Goal: Task Accomplishment & Management: Complete application form

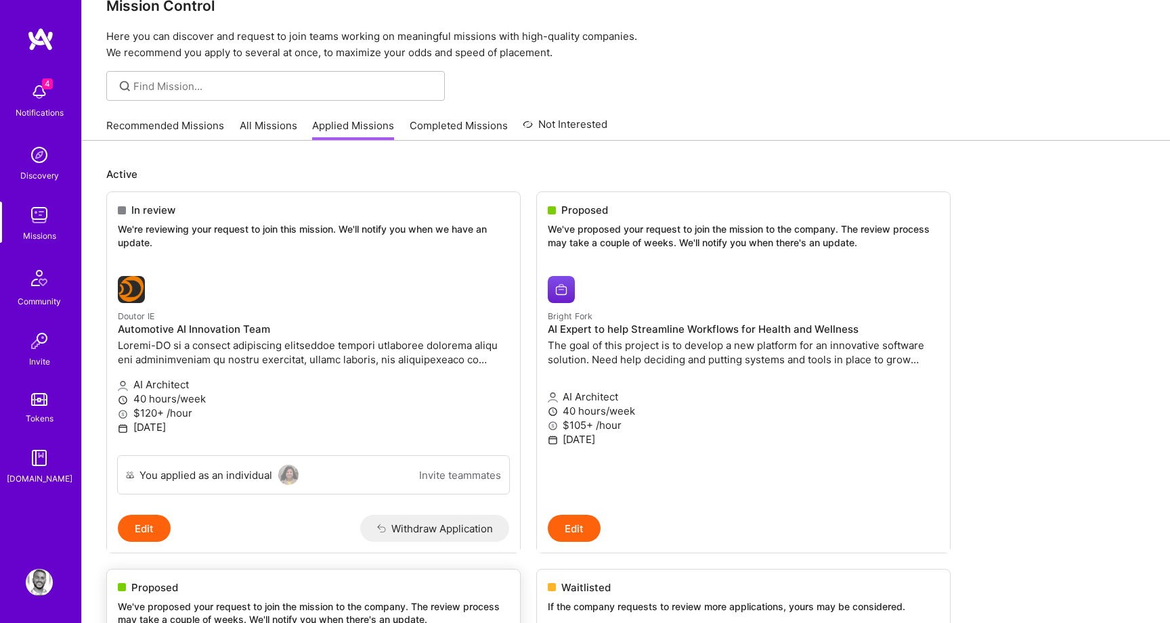
scroll to position [28, 0]
click at [181, 116] on div "Recommended Missions All Missions Applied Missions Completed Missions Not Inter…" at bounding box center [356, 127] width 501 height 29
click at [176, 124] on link "Recommended Missions" at bounding box center [165, 131] width 118 height 22
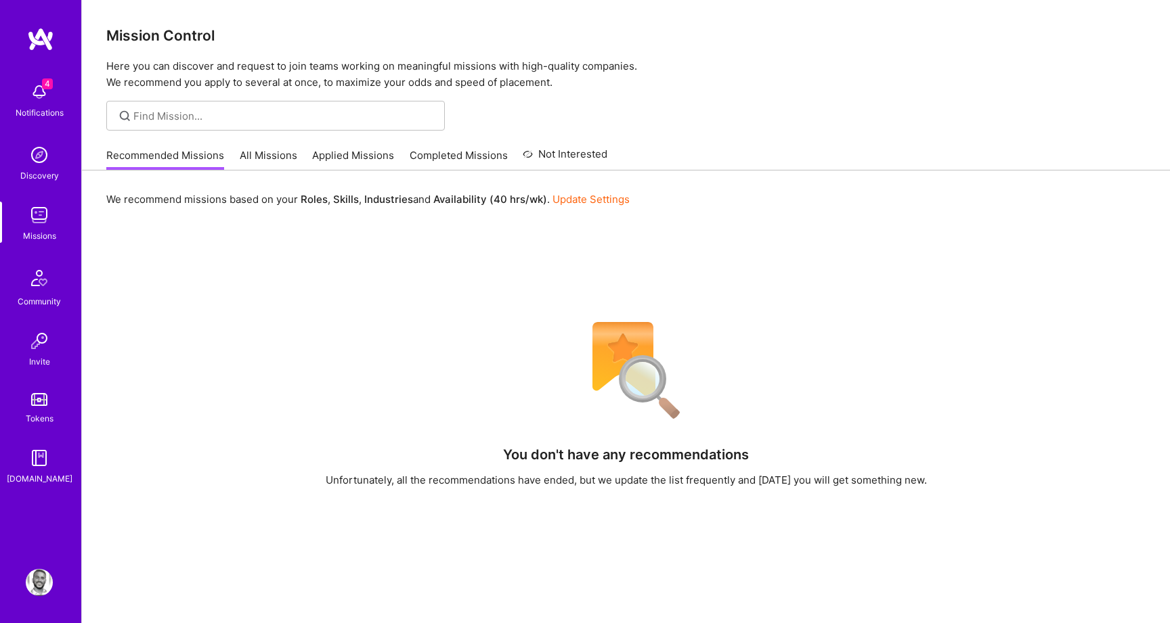
click at [266, 148] on link "All Missions" at bounding box center [269, 159] width 58 height 22
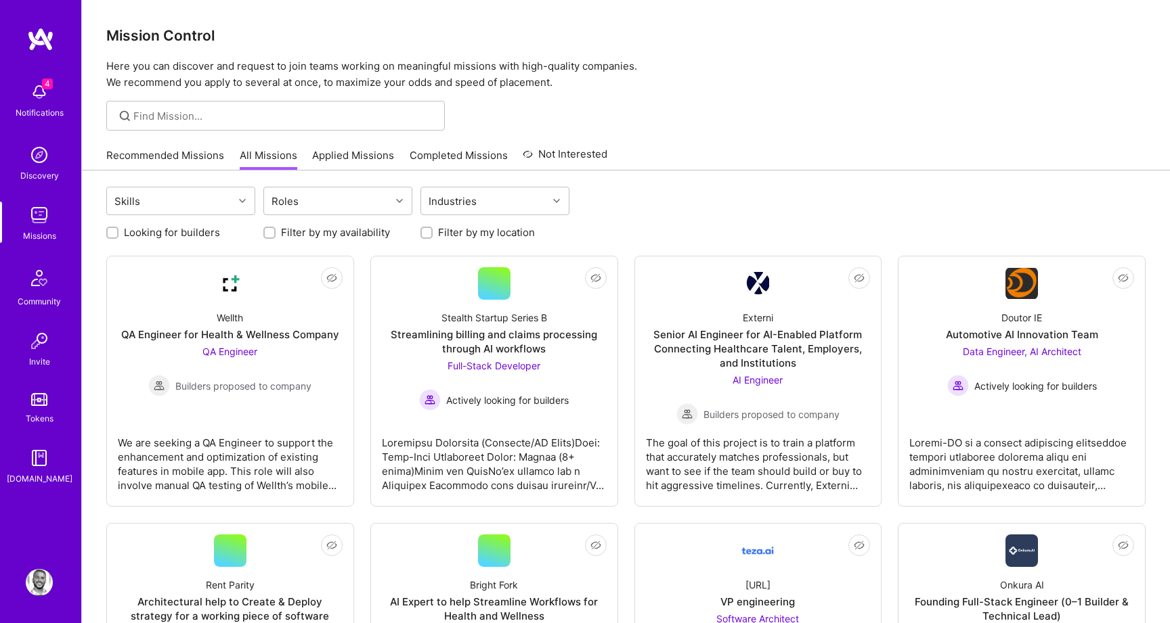
click at [26, 118] on div "Notifications" at bounding box center [40, 113] width 48 height 14
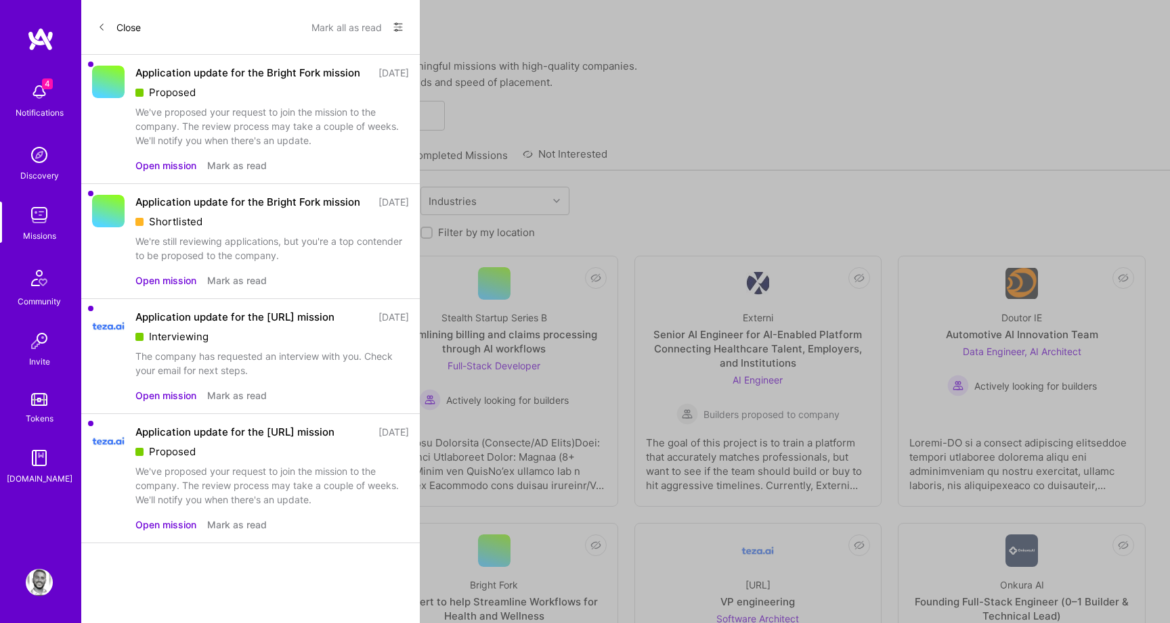
click at [148, 403] on button "Open mission" at bounding box center [165, 396] width 61 height 14
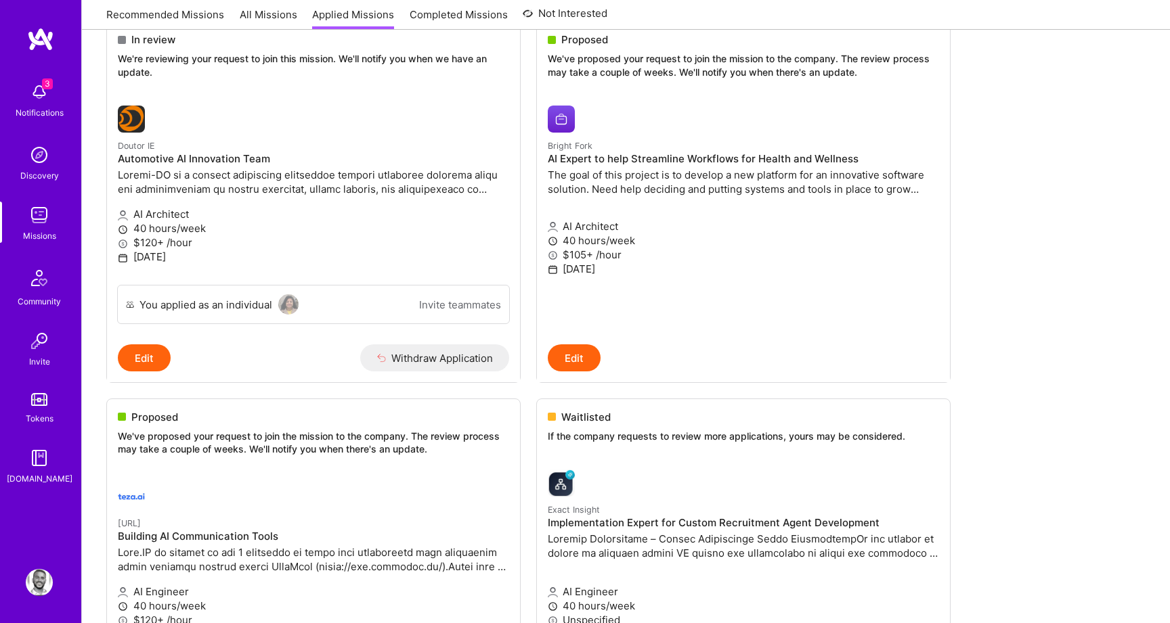
scroll to position [327, 0]
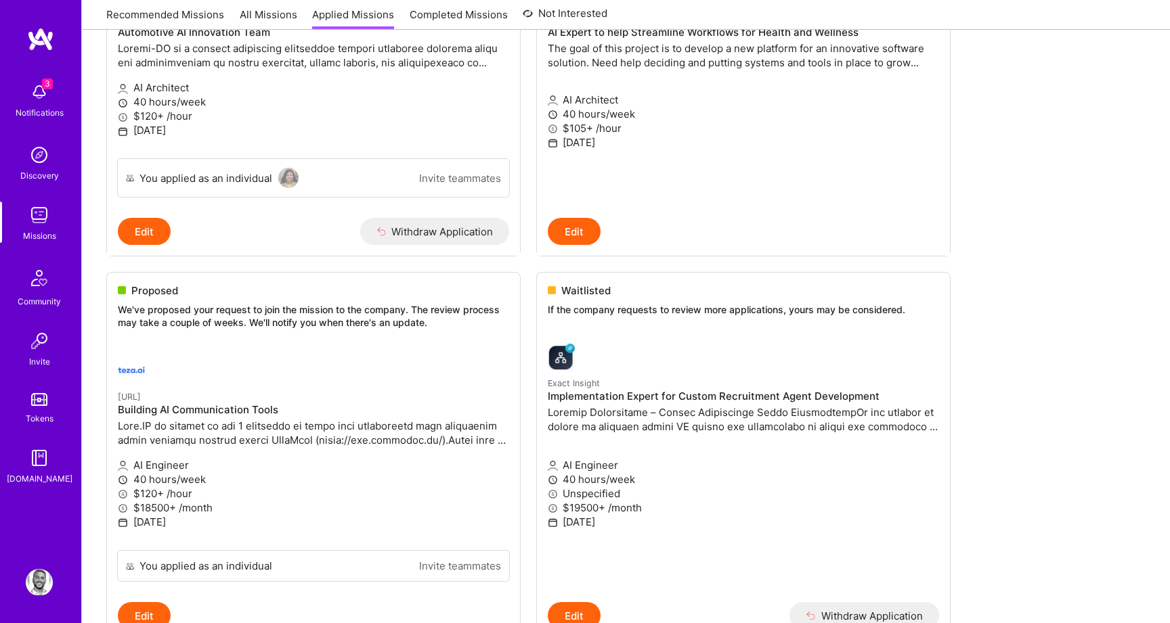
click at [148, 424] on p at bounding box center [313, 433] width 391 height 28
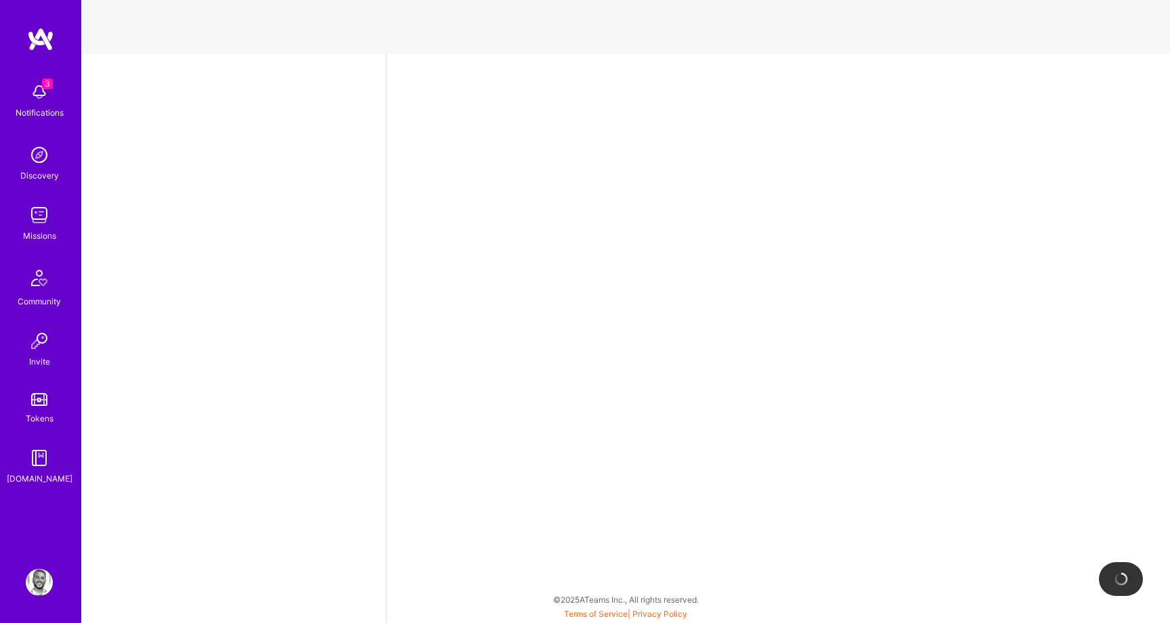
select select "US"
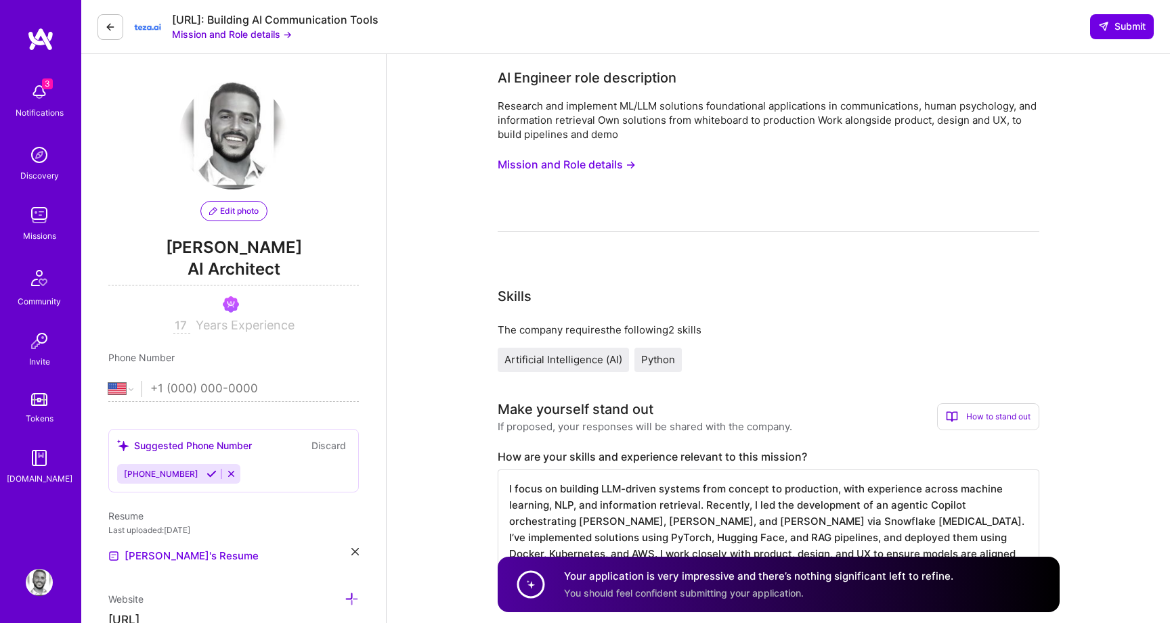
click at [594, 161] on button "Mission and Role details →" at bounding box center [567, 164] width 138 height 25
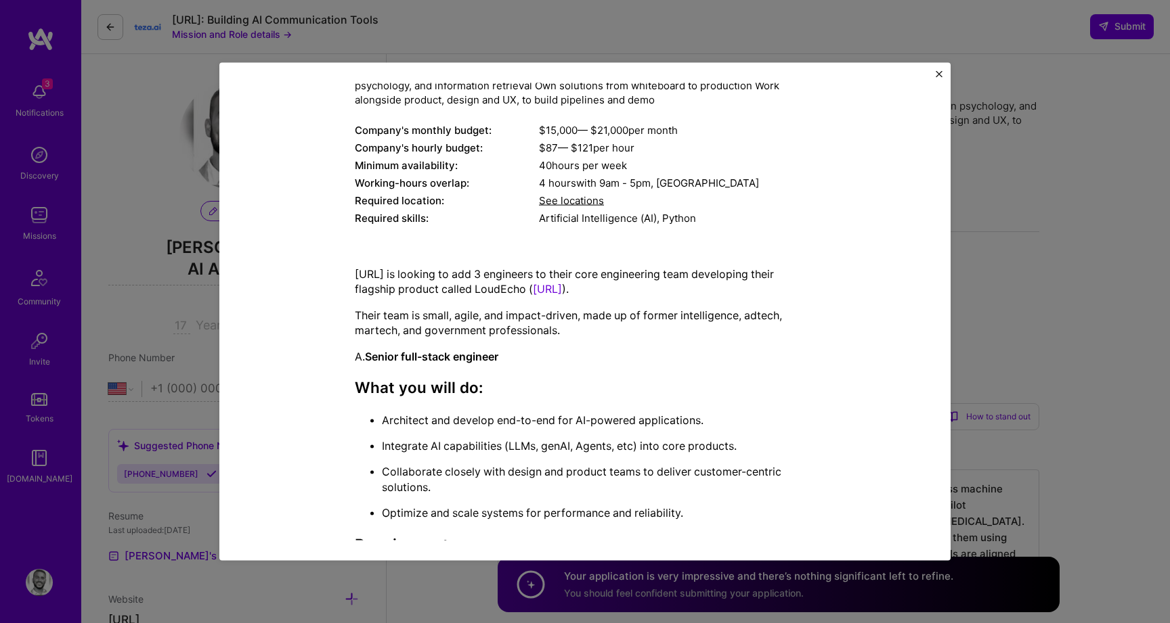
scroll to position [244, 0]
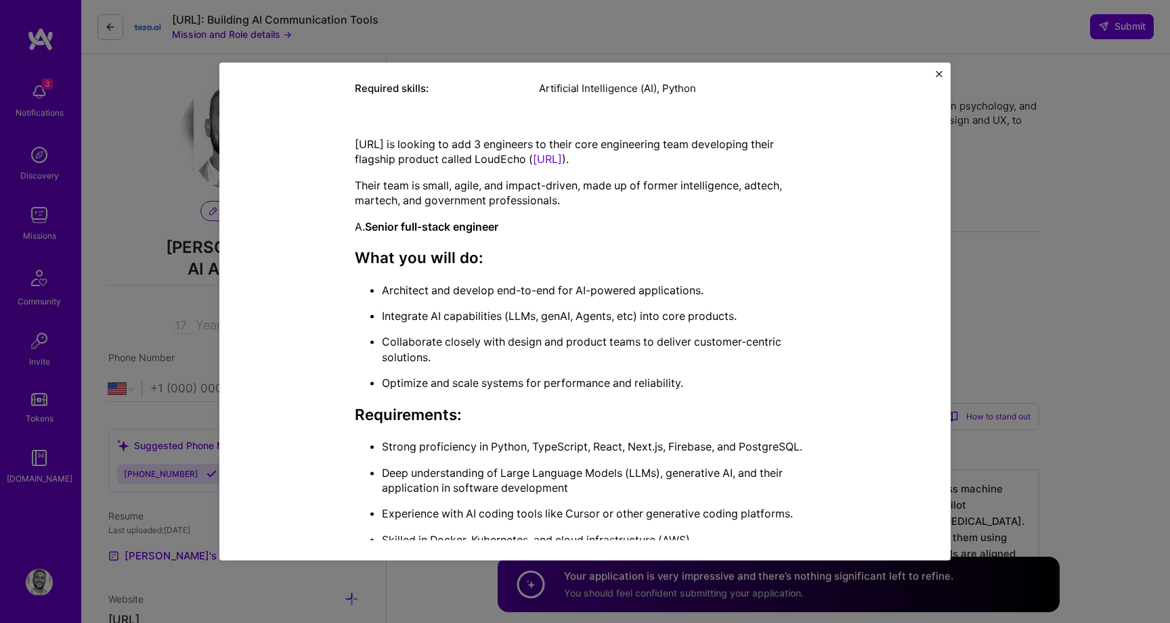
click at [933, 77] on div "Mission Description and Role Details AI Engineer role description Research and …" at bounding box center [584, 311] width 731 height 499
click at [938, 73] on img "Close" at bounding box center [938, 73] width 7 height 7
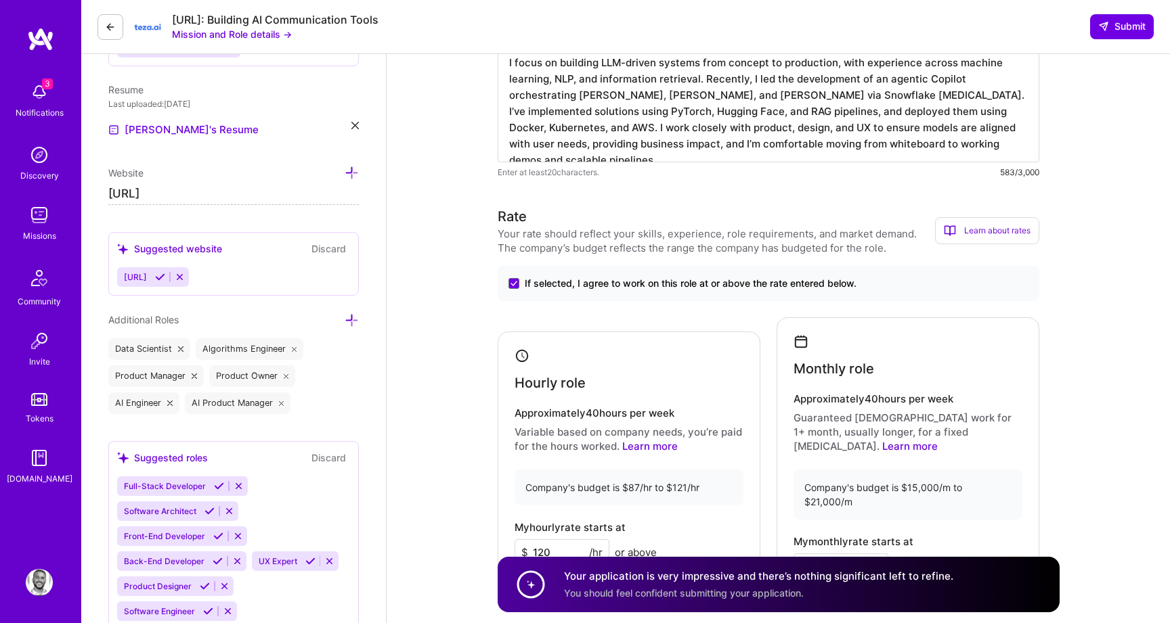
scroll to position [596, 0]
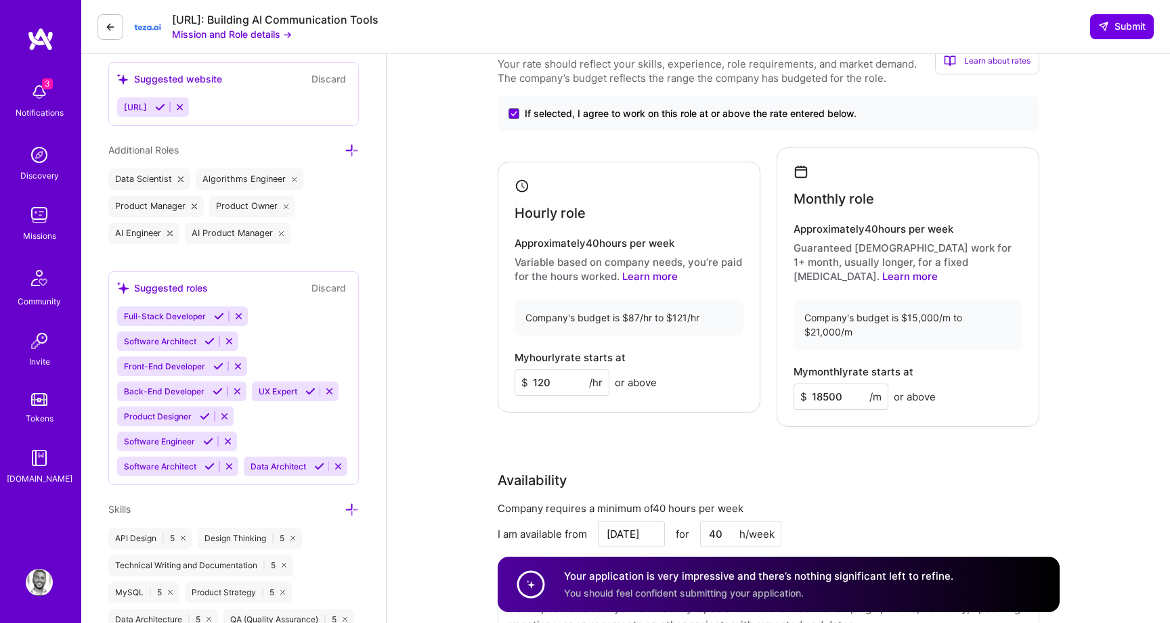
click at [120, 30] on button at bounding box center [110, 27] width 26 height 26
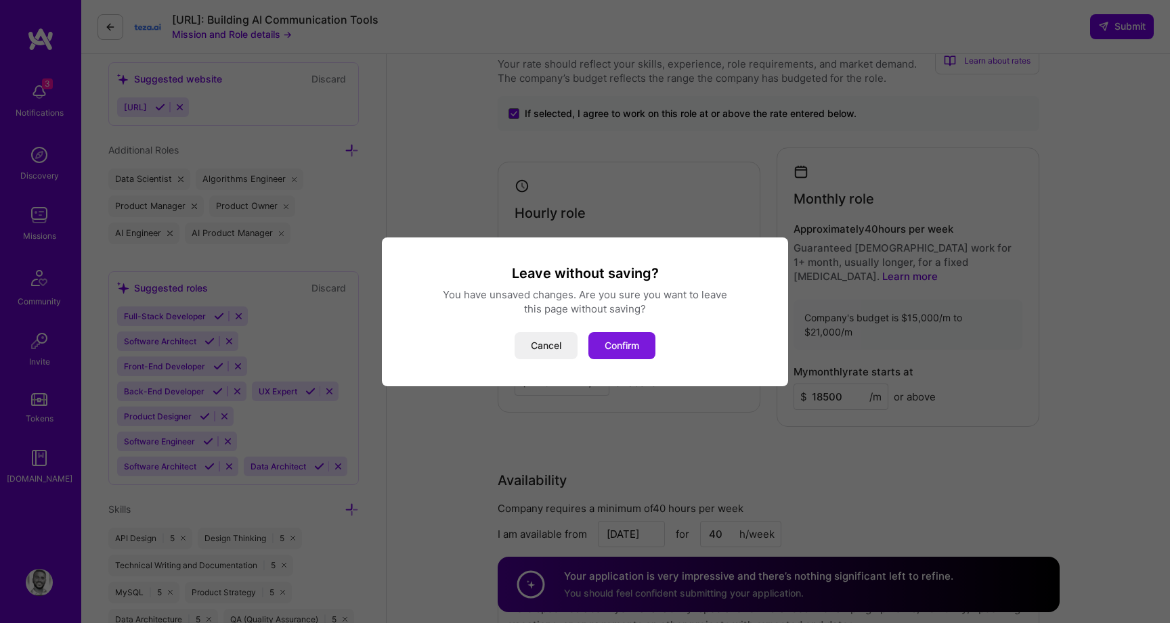
click at [630, 343] on button "Confirm" at bounding box center [621, 345] width 67 height 27
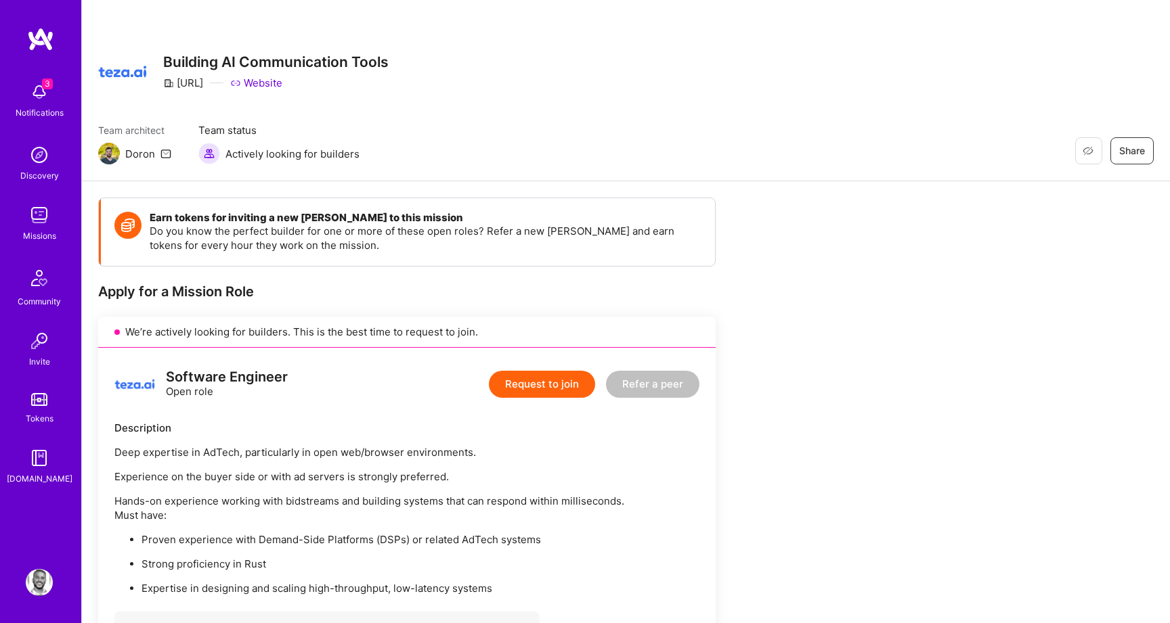
click at [37, 79] on img at bounding box center [39, 92] width 27 height 27
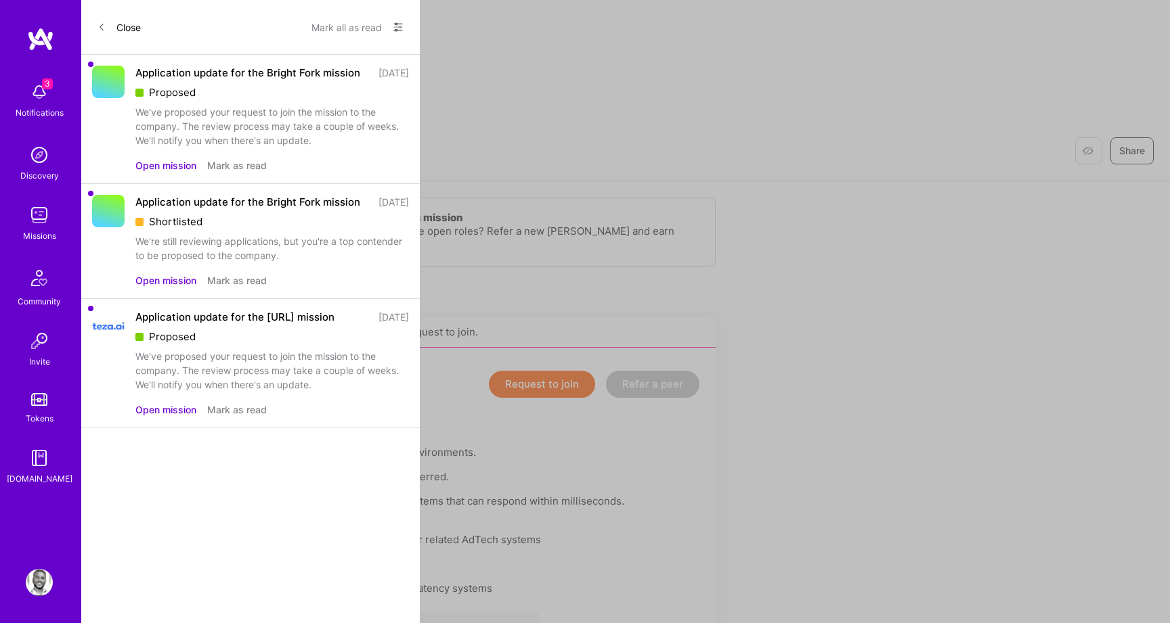
click at [118, 37] on button "Close" at bounding box center [118, 27] width 43 height 22
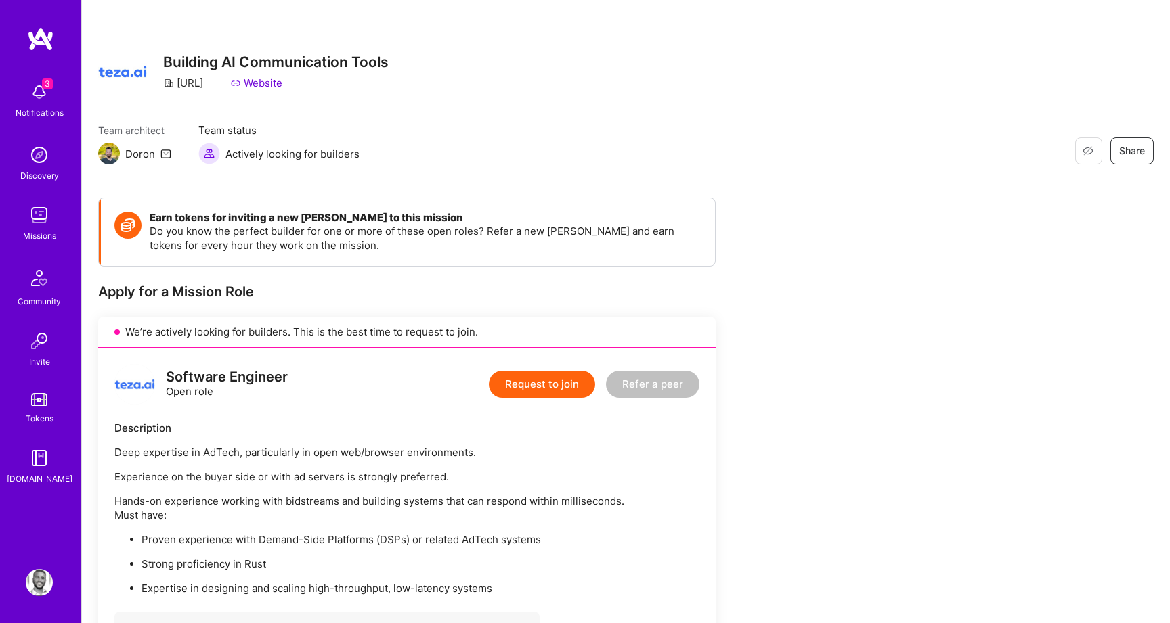
click at [73, 90] on div "3 Notifications" at bounding box center [39, 99] width 84 height 47
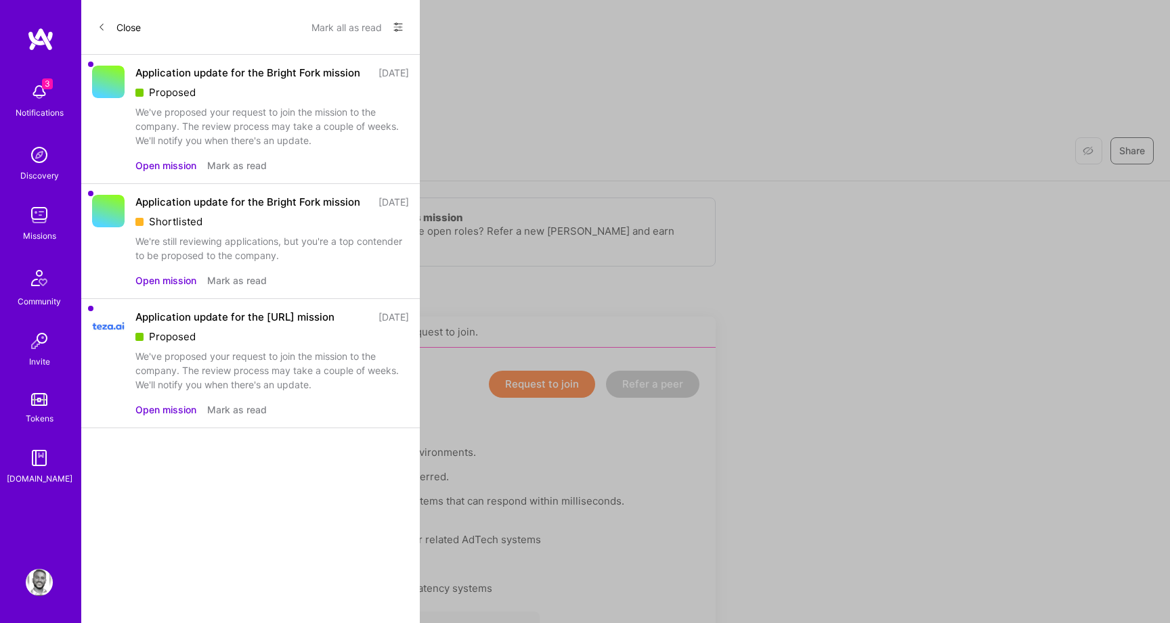
click at [38, 211] on img at bounding box center [39, 215] width 27 height 27
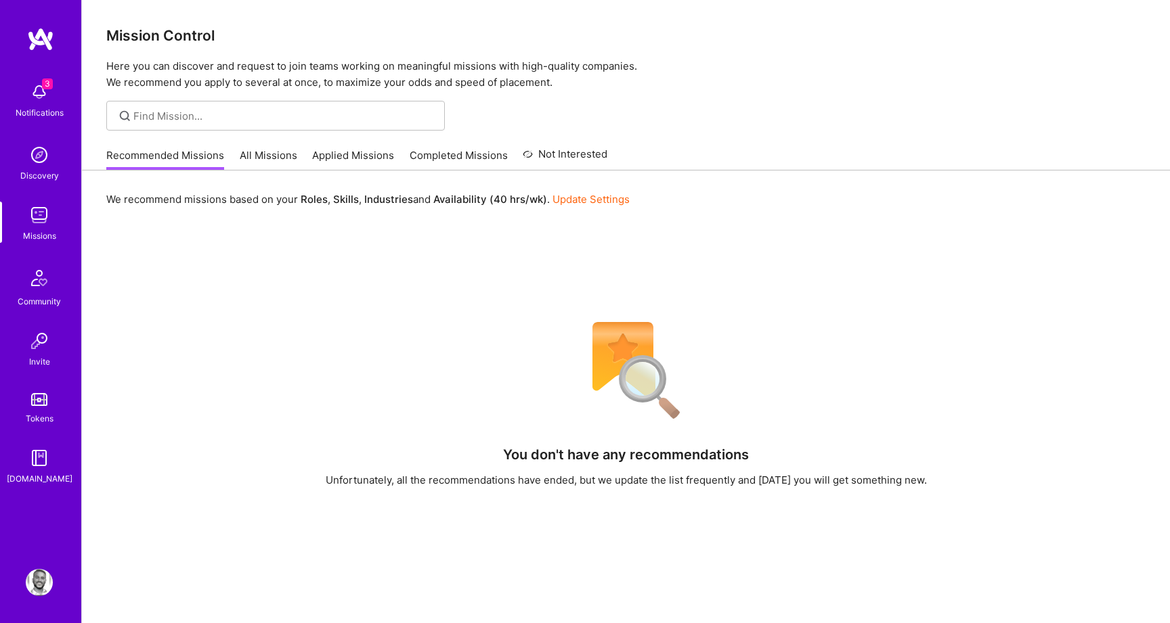
click at [252, 167] on link "All Missions" at bounding box center [269, 159] width 58 height 22
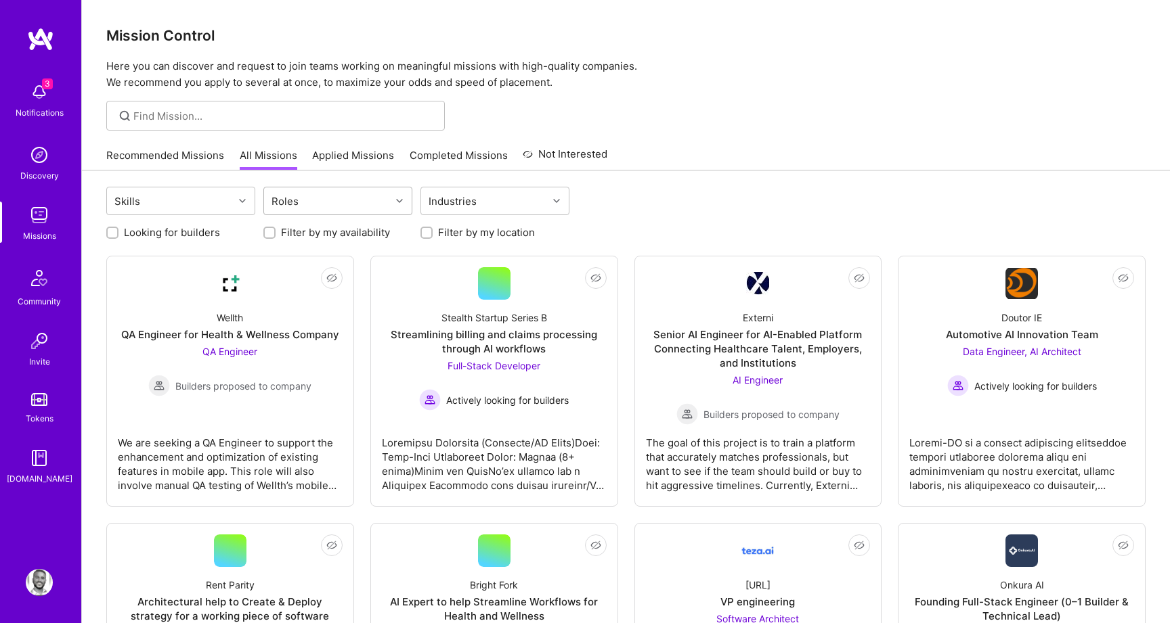
click at [332, 210] on div "Roles" at bounding box center [327, 201] width 127 height 27
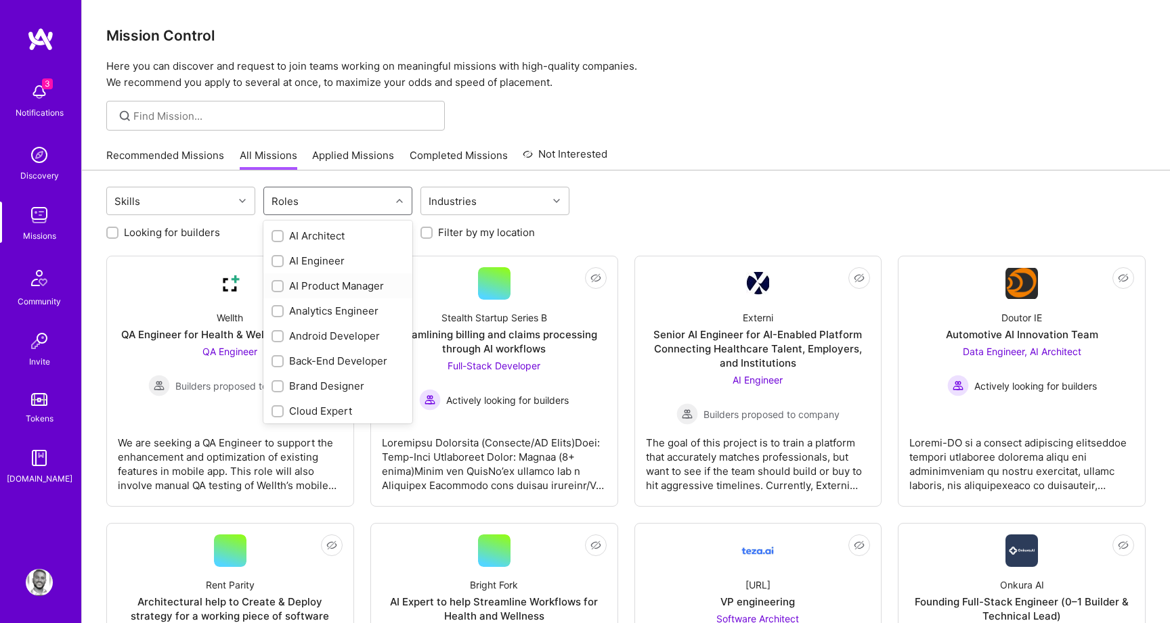
click at [299, 292] on div "AI Product Manager" at bounding box center [337, 286] width 133 height 14
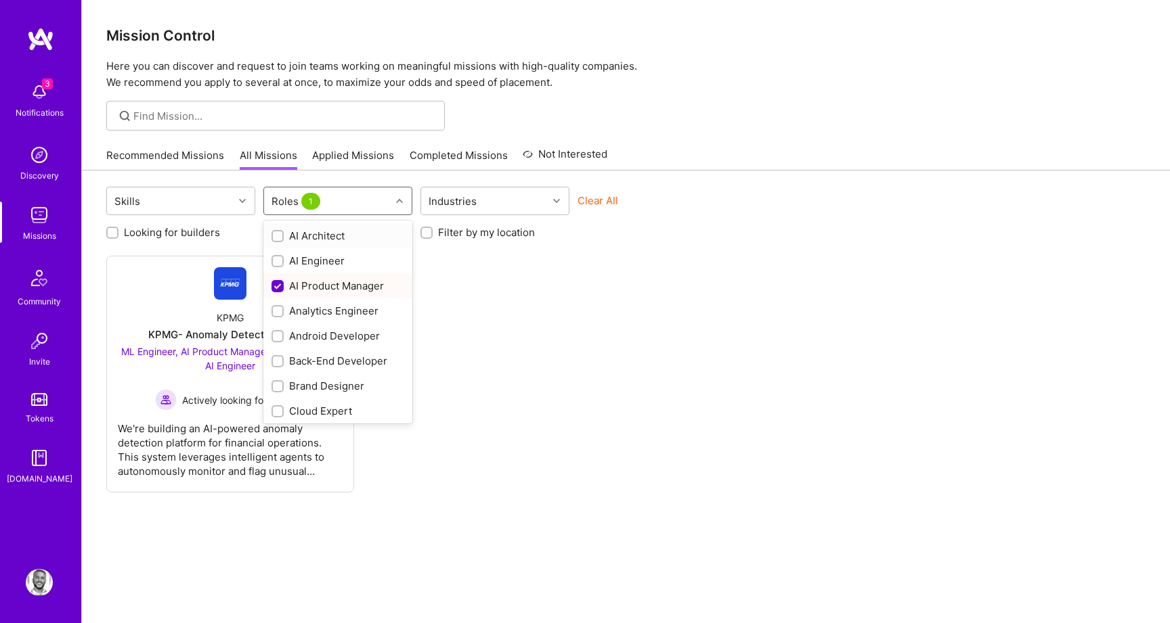
click at [299, 292] on div "AI Product Manager" at bounding box center [337, 286] width 133 height 14
checkbox input "false"
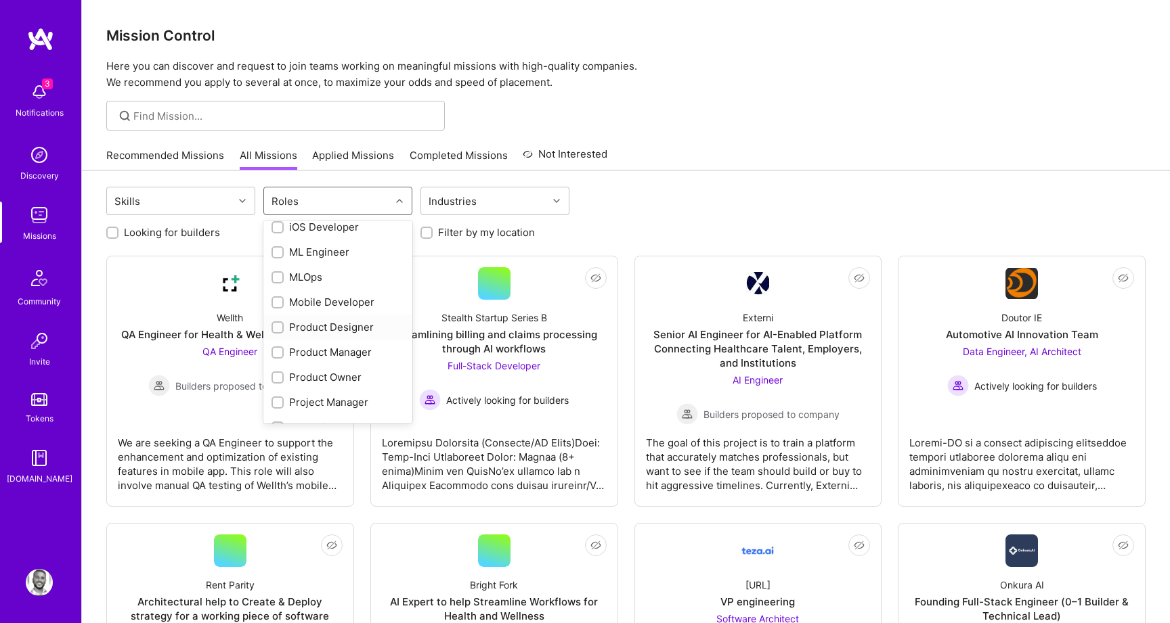
scroll to position [485, 0]
click at [299, 331] on div "Product Manager" at bounding box center [337, 327] width 133 height 14
checkbox input "true"
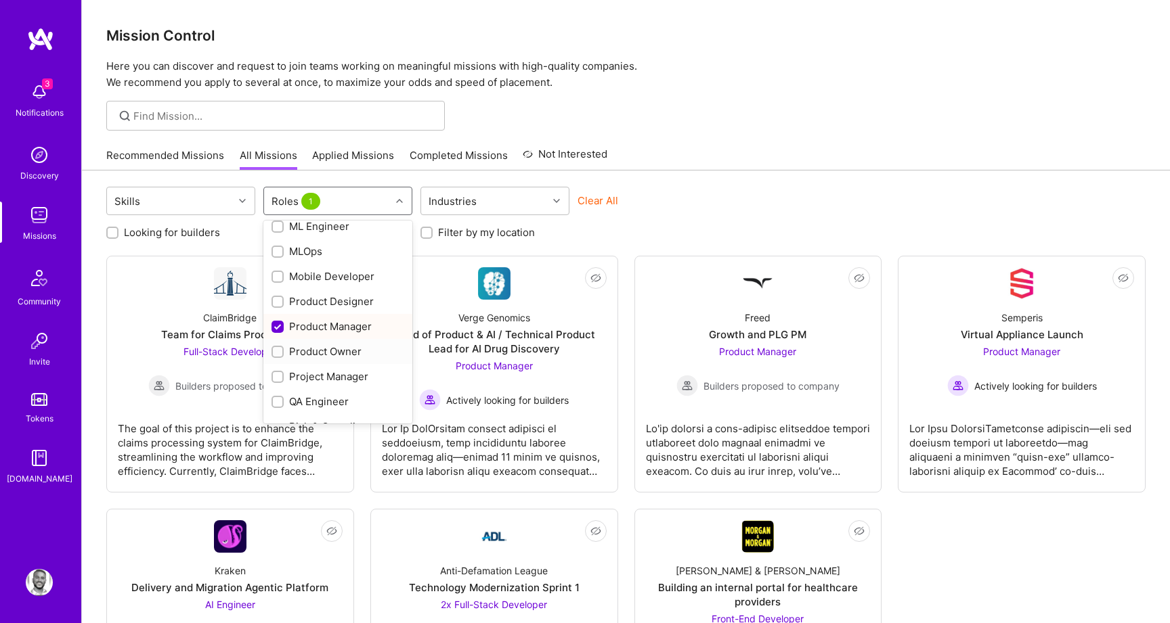
click at [299, 348] on div "Product Owner" at bounding box center [337, 352] width 133 height 14
checkbox input "true"
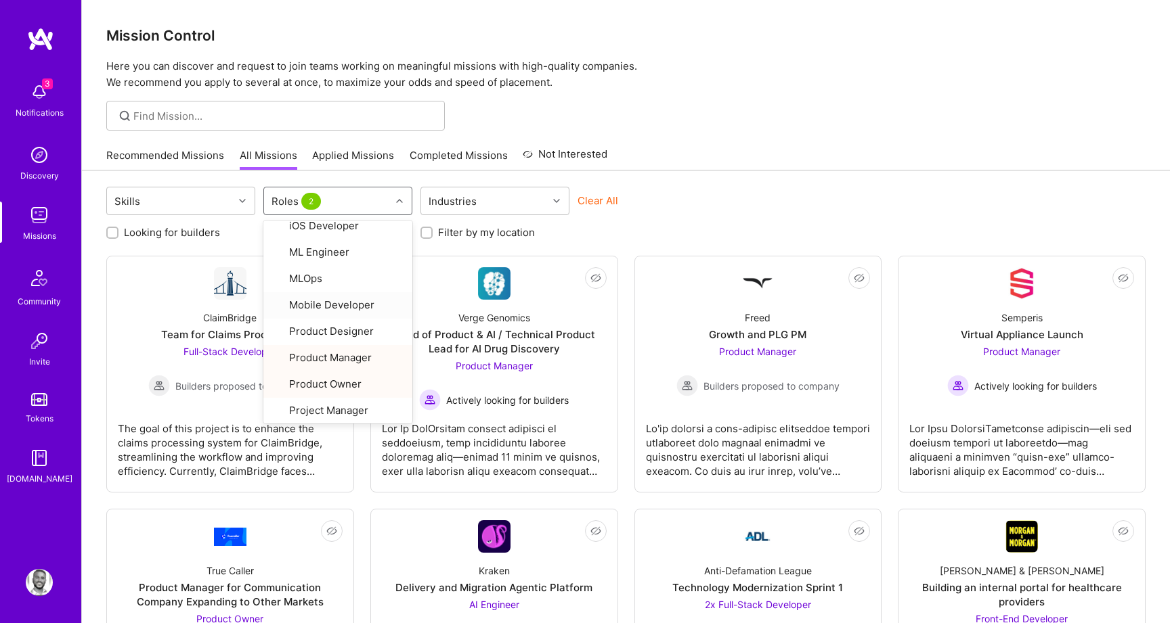
click at [671, 188] on div "Skills option Product Owner, selected. option Mobile Developer focused, 22 of 3…" at bounding box center [625, 203] width 1039 height 32
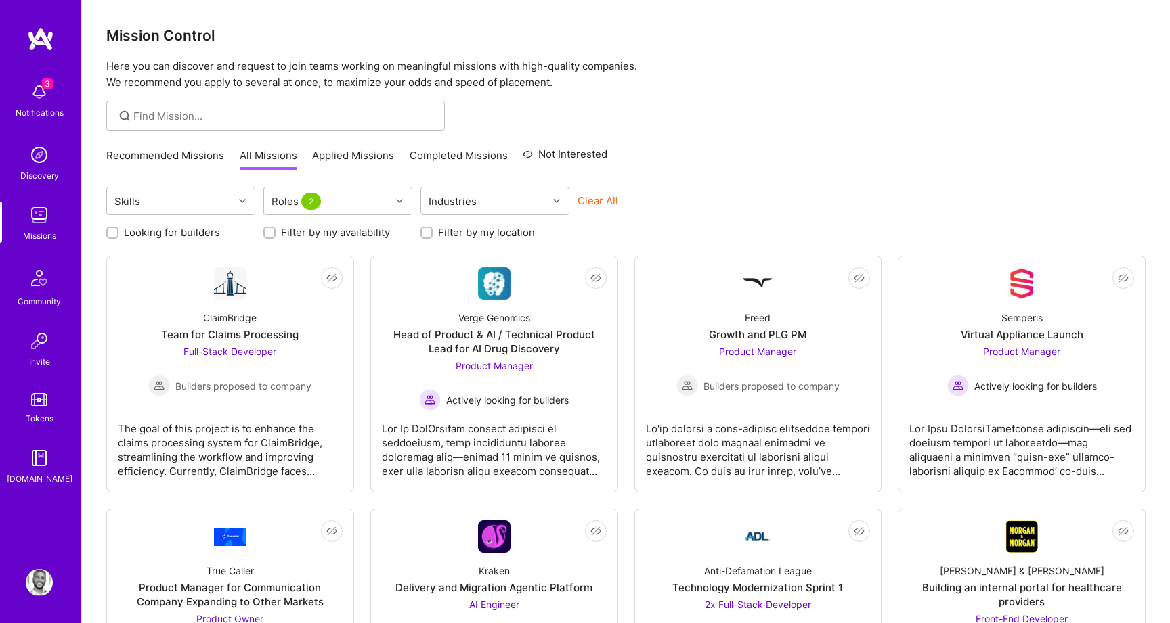
click at [900, 139] on div "Mission Control Here you can discover and request to join teams working on mean…" at bounding box center [626, 389] width 1088 height 778
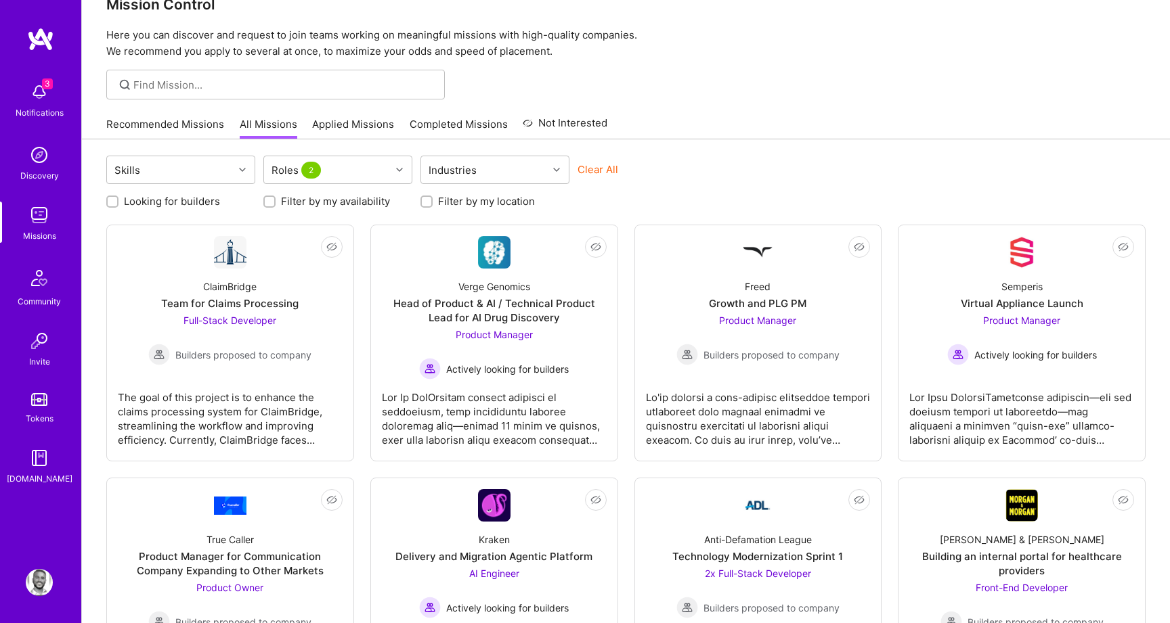
scroll to position [45, 0]
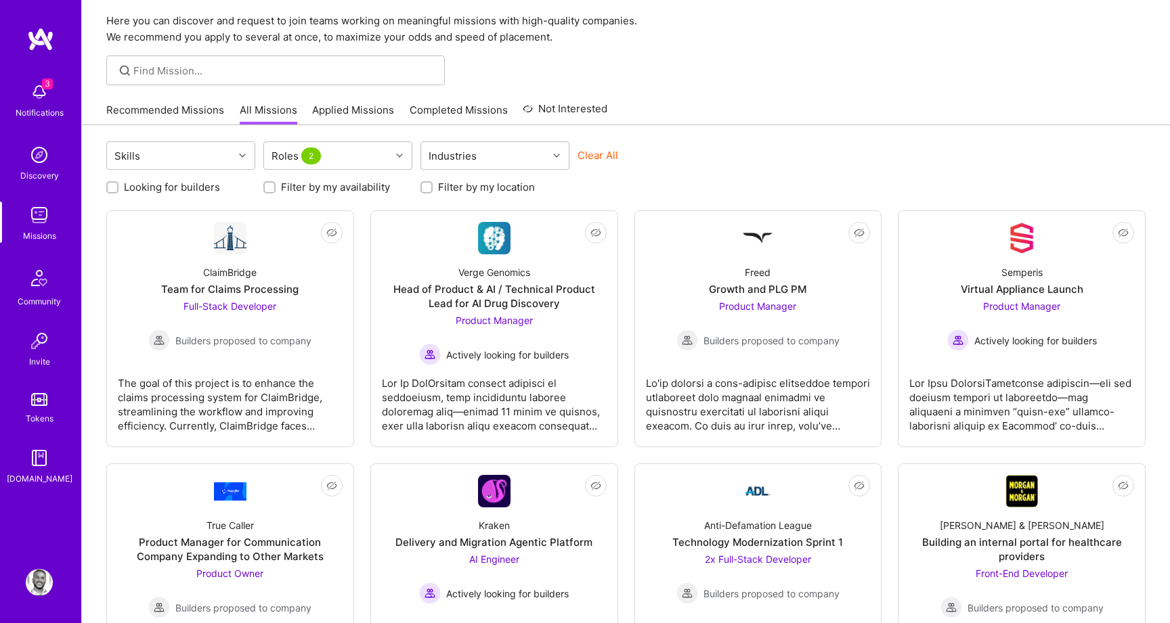
click at [464, 188] on label "Filter by my location" at bounding box center [486, 187] width 97 height 14
click at [433, 188] on input "Filter by my location" at bounding box center [427, 187] width 9 height 9
checkbox input "true"
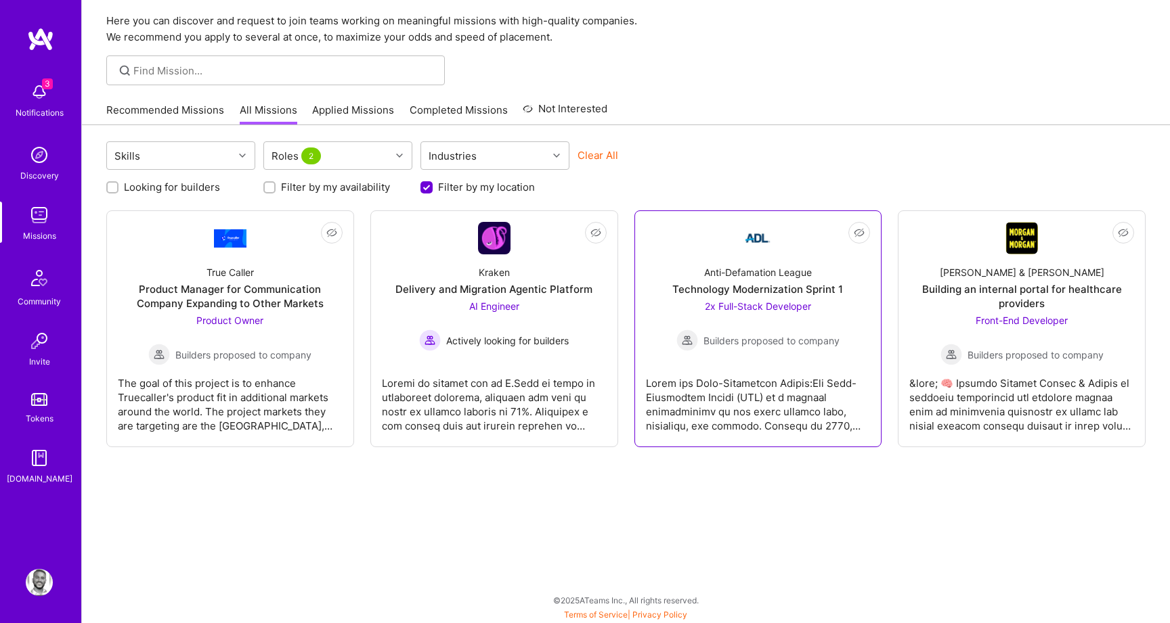
click at [725, 399] on div at bounding box center [758, 400] width 225 height 68
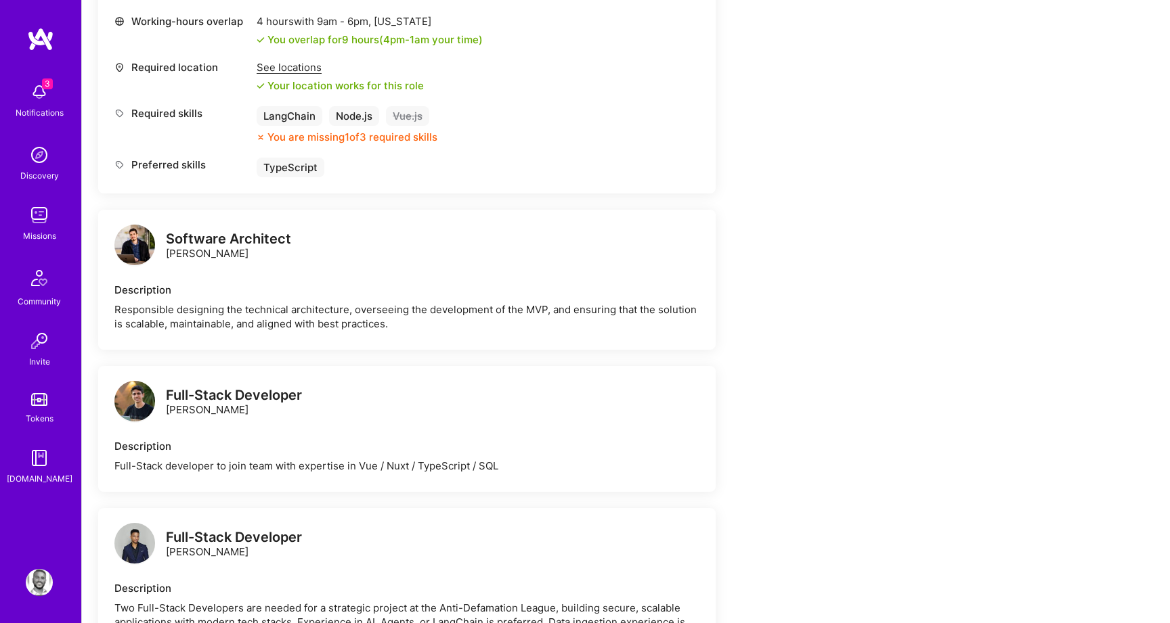
scroll to position [565, 0]
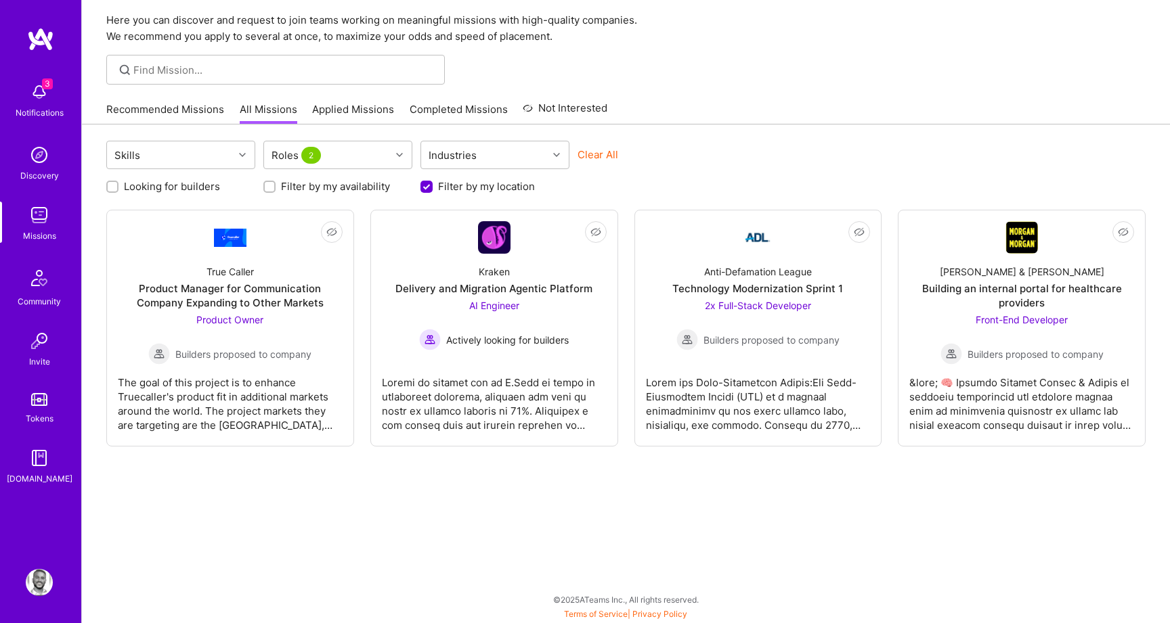
scroll to position [45, 0]
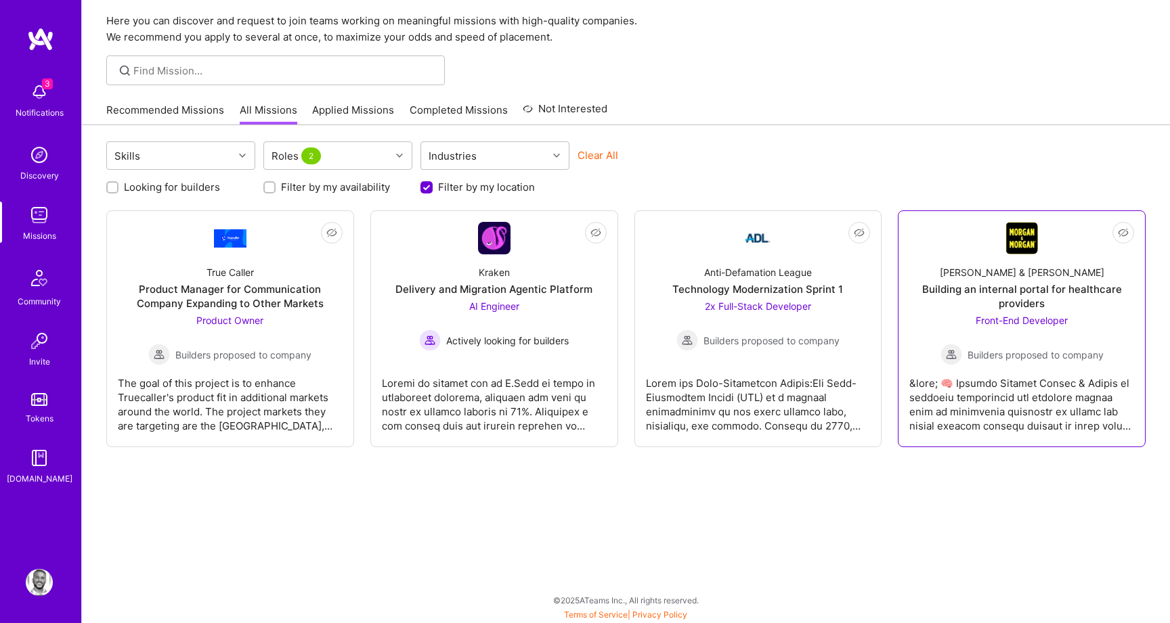
click at [961, 306] on div "Building an internal portal for healthcare providers" at bounding box center [1021, 296] width 225 height 28
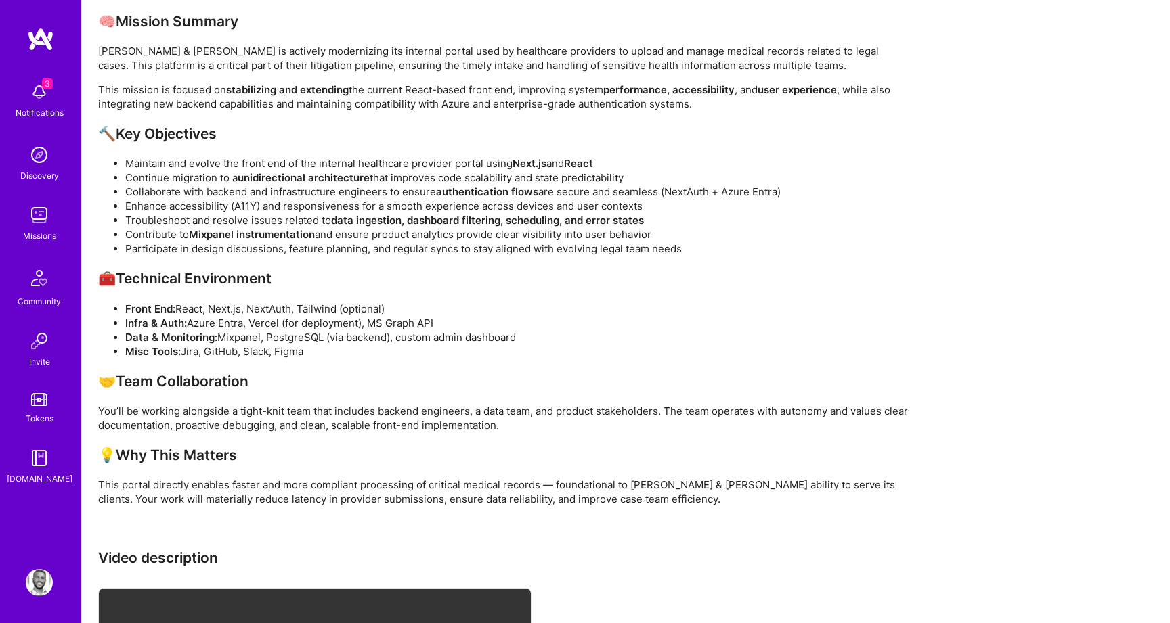
scroll to position [1331, 0]
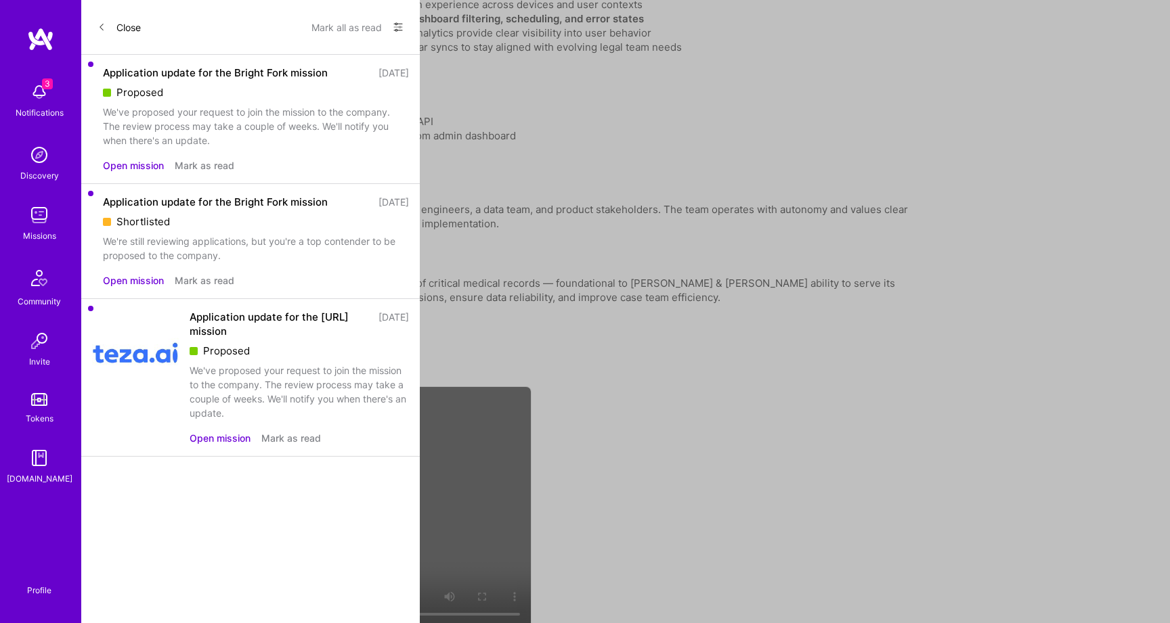
scroll to position [45, 0]
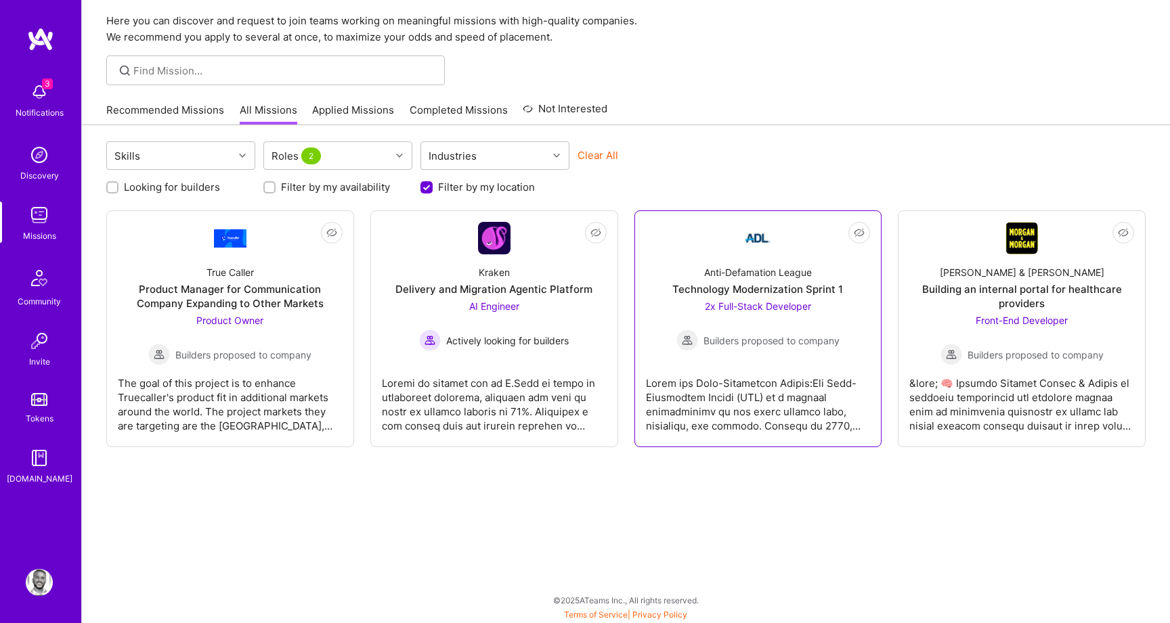
click at [828, 330] on div "Builders proposed to company" at bounding box center [757, 341] width 163 height 22
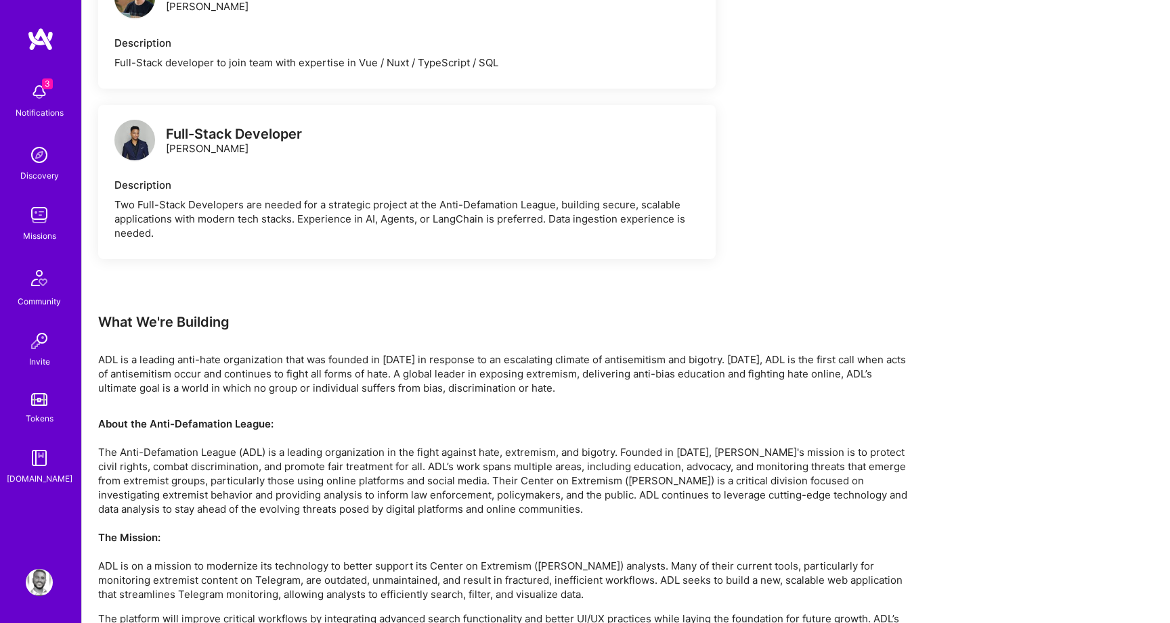
scroll to position [1117, 0]
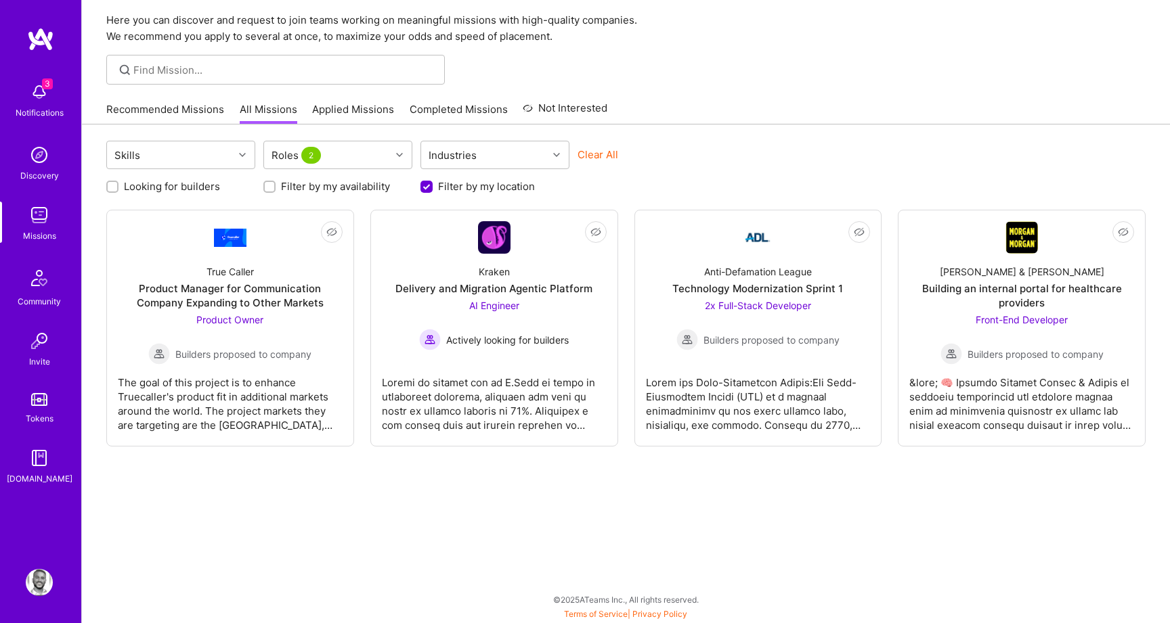
scroll to position [45, 0]
click at [772, 137] on div "Skills Roles 2 Industries Clear All Looking for builders Filter by my availabil…" at bounding box center [626, 374] width 1088 height 499
click at [428, 179] on div "Looking for builders Filter by my availability Filter by my location" at bounding box center [625, 183] width 1039 height 21
click at [431, 190] on input "Filter by my location" at bounding box center [428, 188] width 12 height 12
checkbox input "false"
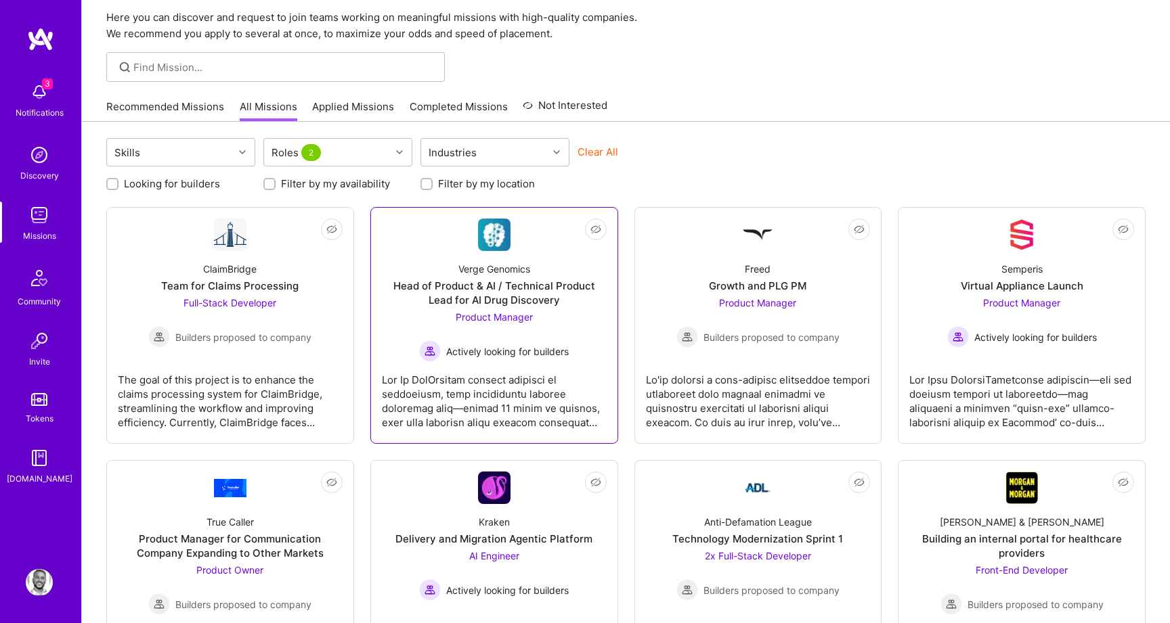
scroll to position [0, 0]
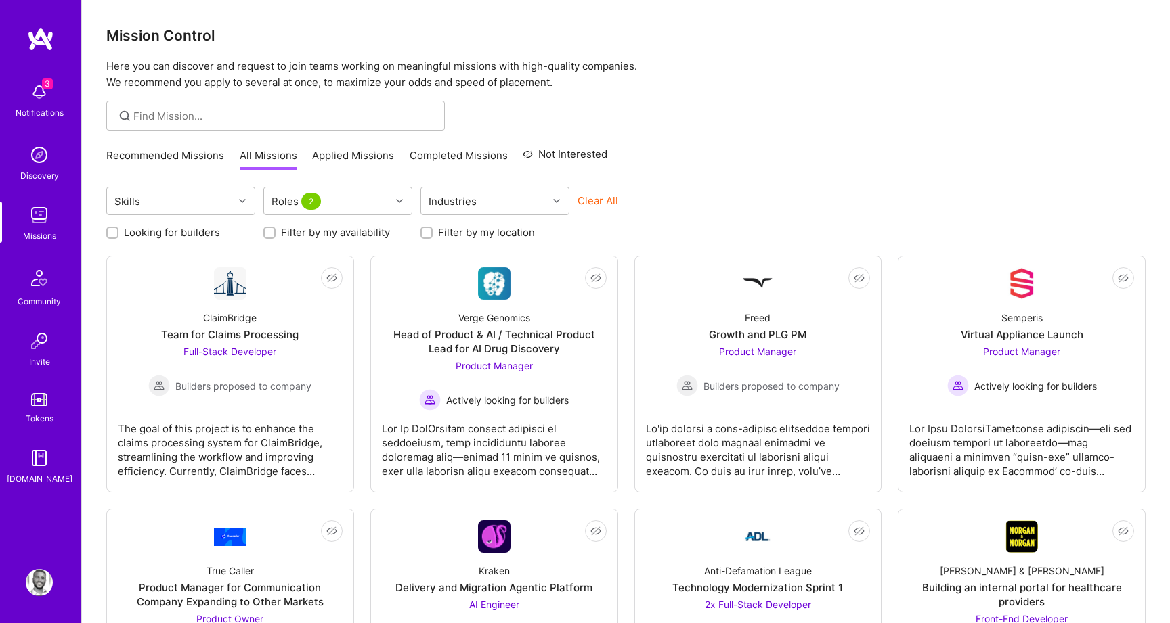
click at [259, 160] on link "All Missions" at bounding box center [269, 159] width 58 height 22
click at [211, 153] on link "Recommended Missions" at bounding box center [165, 159] width 118 height 22
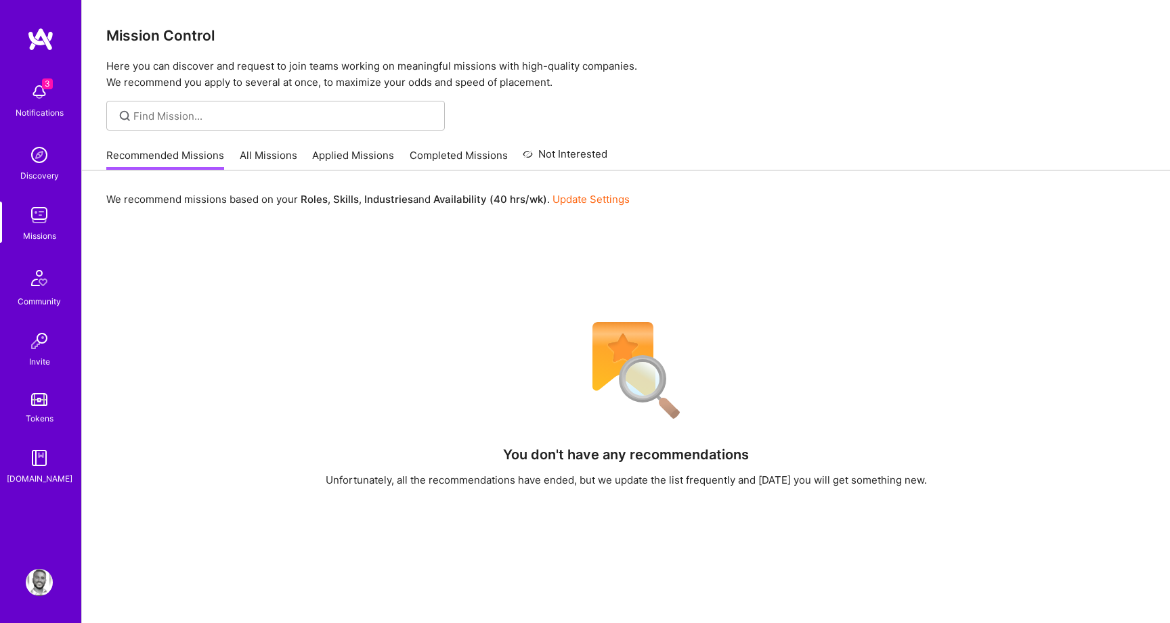
click at [276, 159] on link "All Missions" at bounding box center [269, 159] width 58 height 22
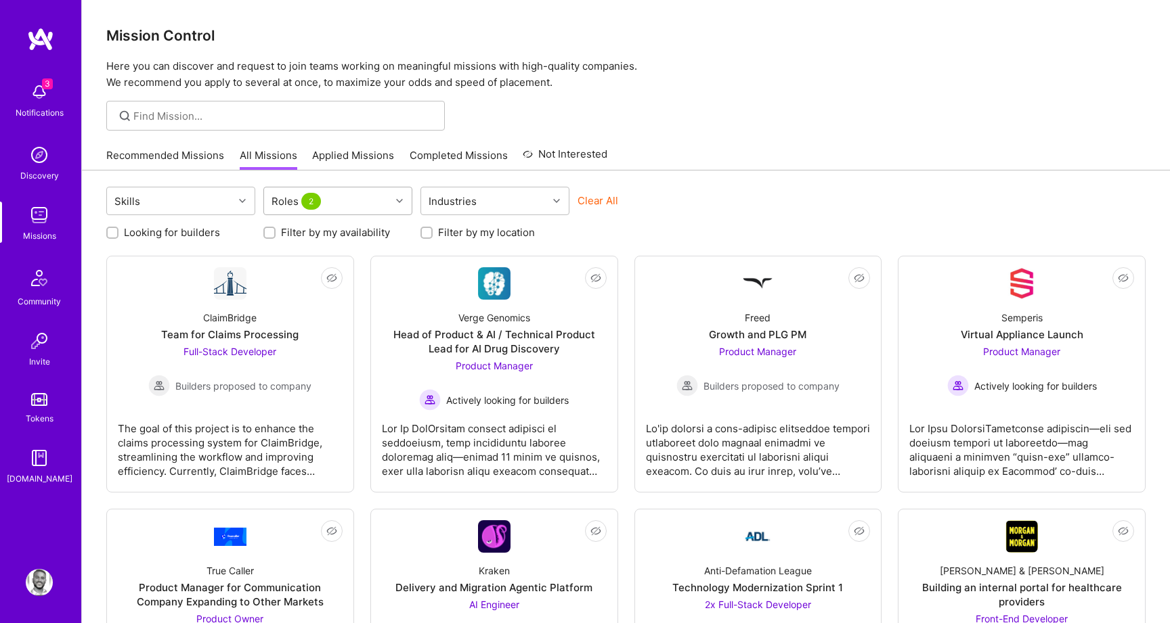
click at [306, 193] on span "2" at bounding box center [311, 201] width 20 height 17
click at [301, 241] on div "AI Architect" at bounding box center [337, 236] width 133 height 14
checkbox input "true"
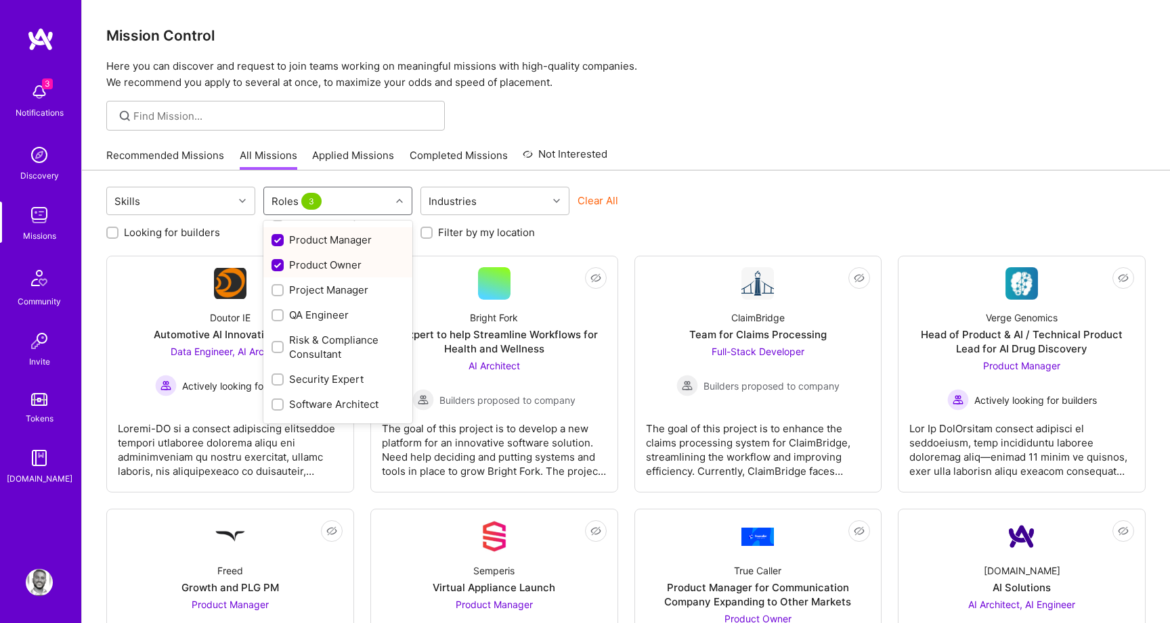
scroll to position [588, 0]
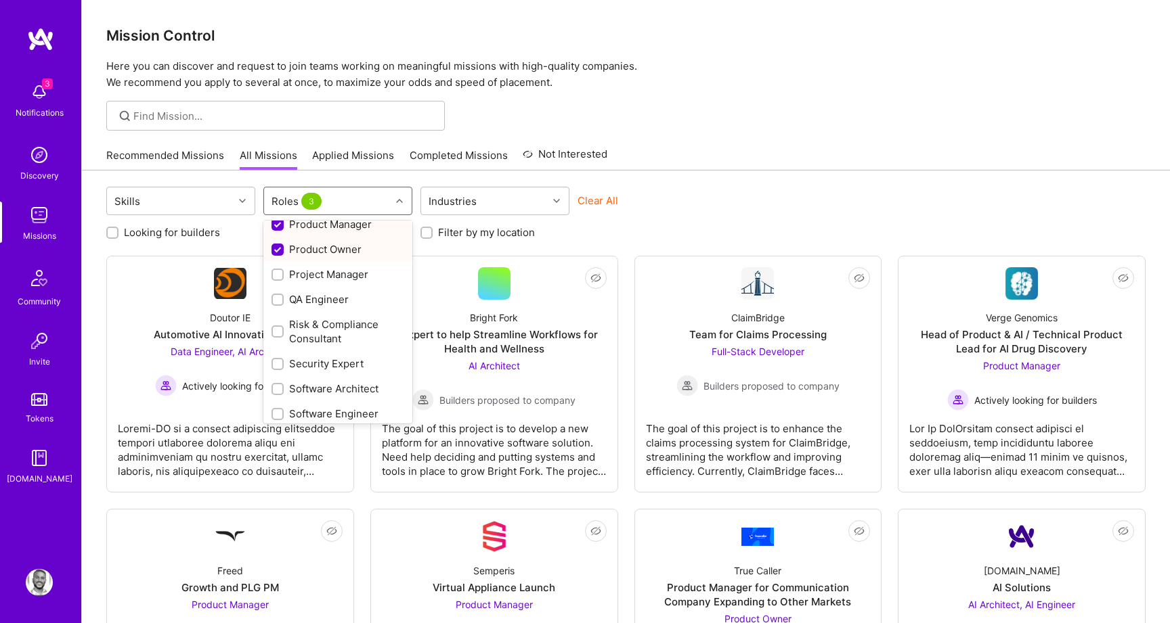
click at [307, 256] on div "Product Owner" at bounding box center [337, 249] width 133 height 14
checkbox input "false"
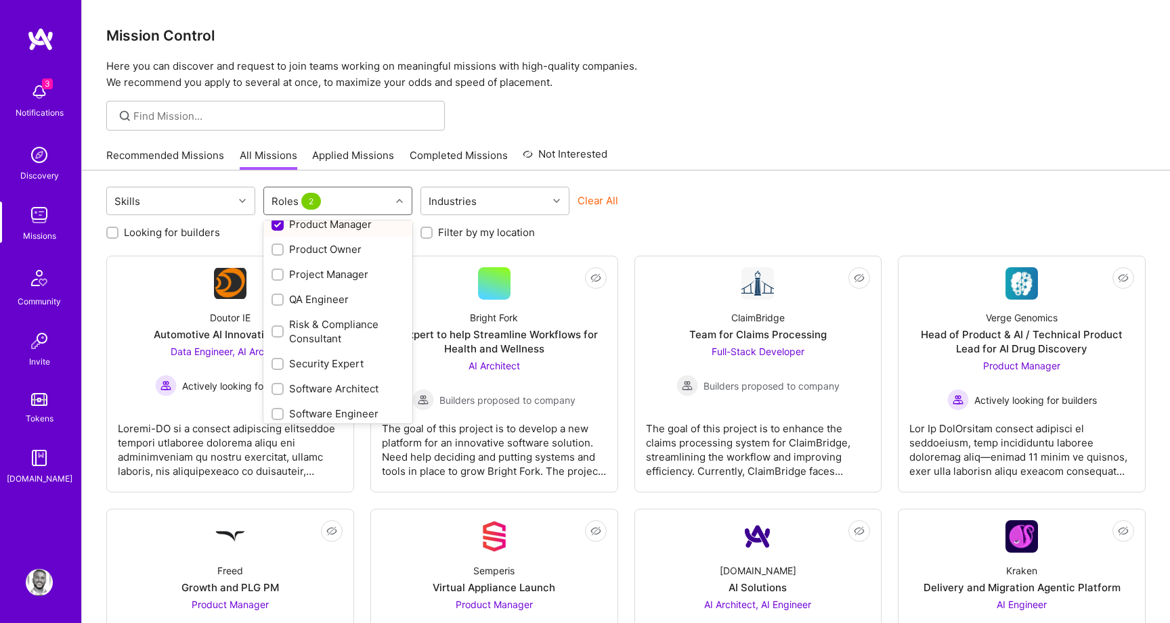
click at [307, 228] on div "Product Manager" at bounding box center [337, 224] width 133 height 14
checkbox input "false"
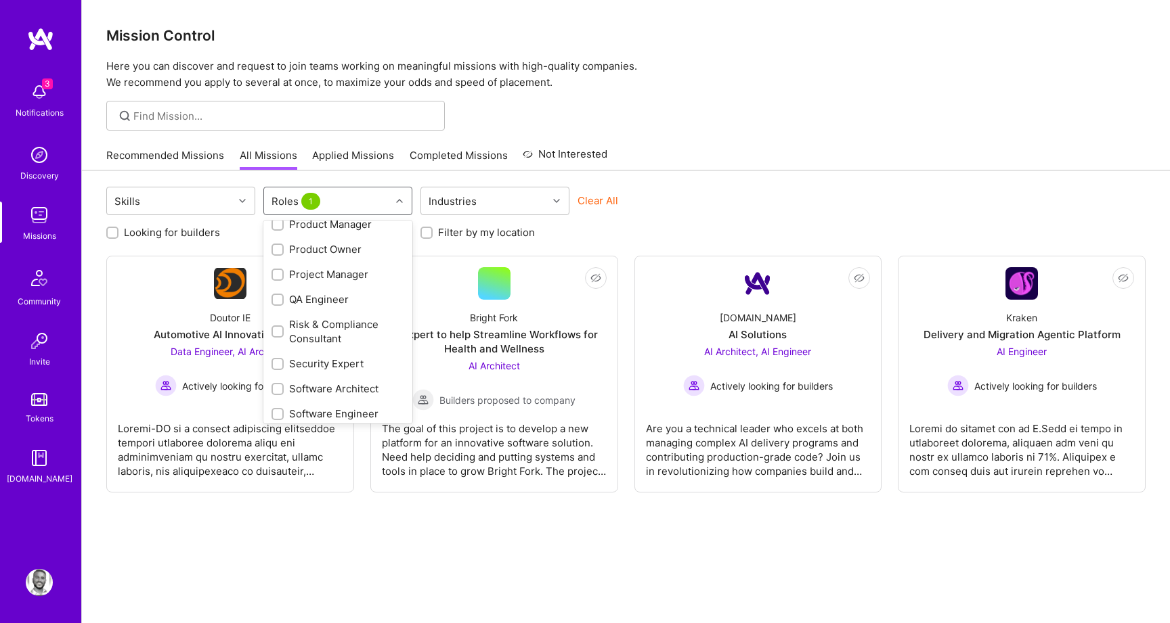
scroll to position [589, 0]
click at [689, 147] on div "Recommended Missions All Missions Applied Missions Completed Missions Not Inter…" at bounding box center [625, 155] width 1039 height 29
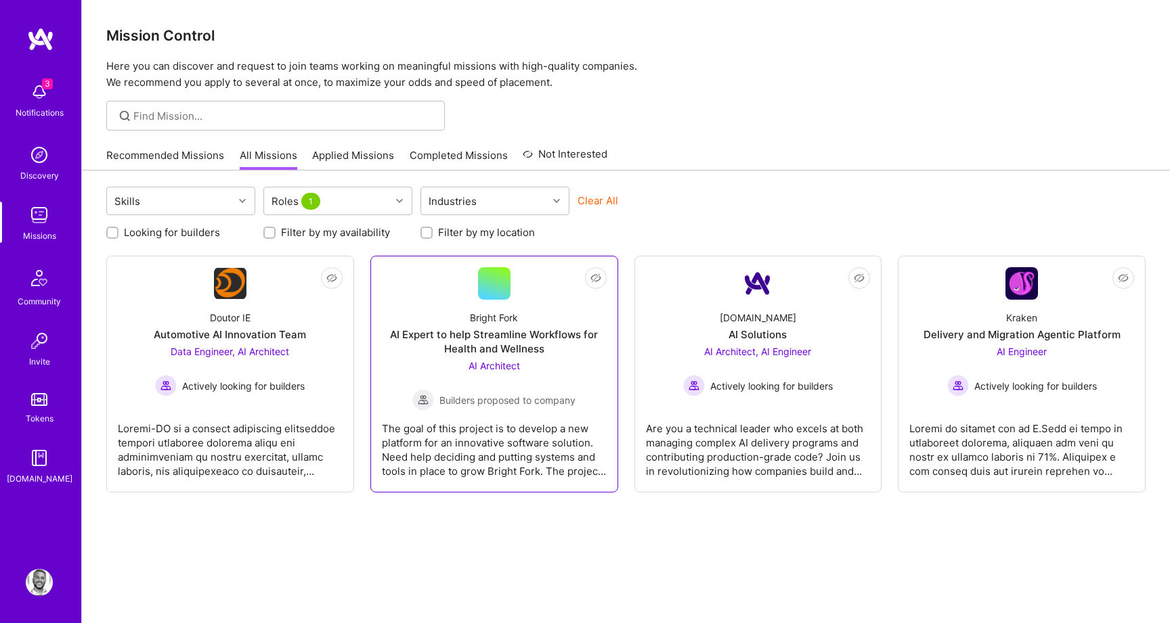
click at [479, 334] on div "AI Expert to help Streamline Workflows for Health and Wellness" at bounding box center [494, 342] width 225 height 28
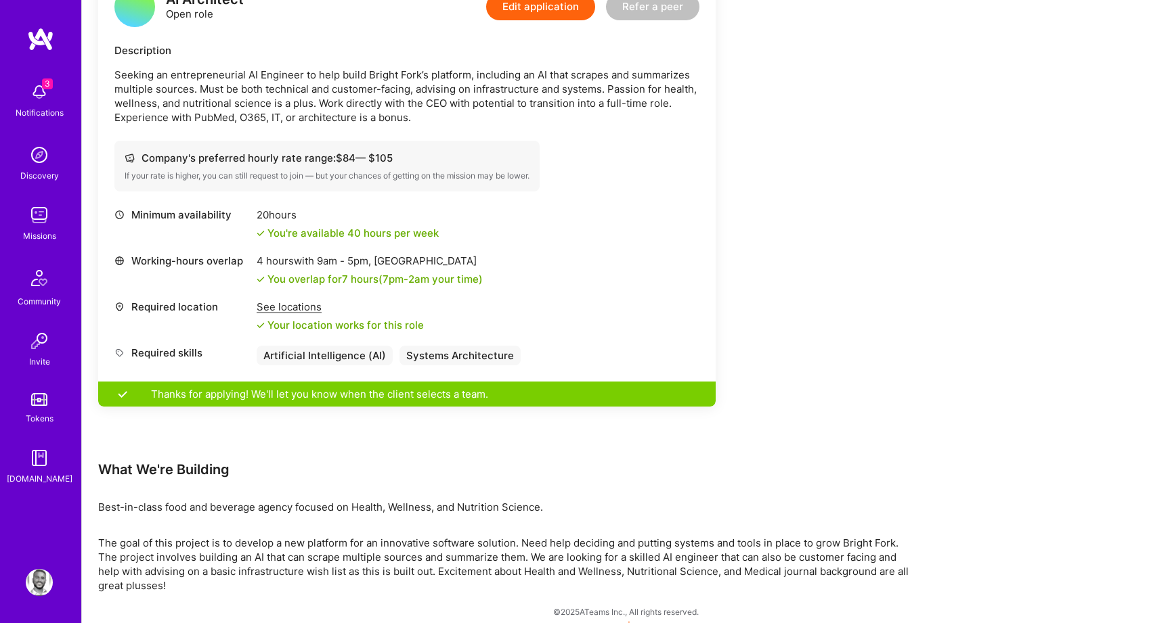
scroll to position [390, 0]
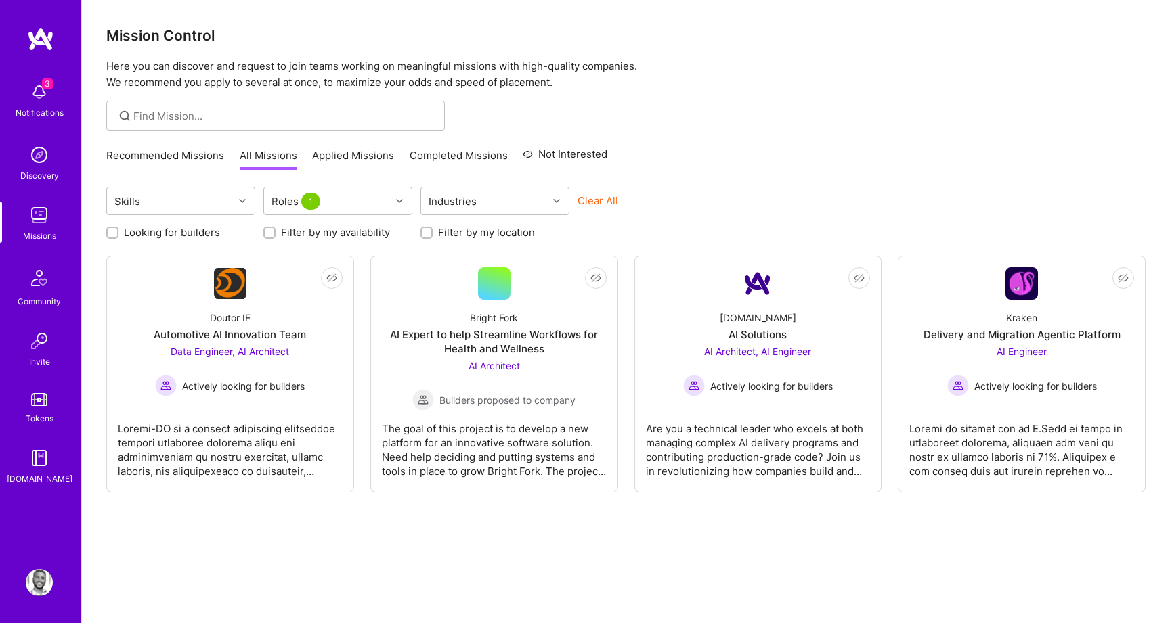
click at [49, 96] on img at bounding box center [39, 92] width 27 height 27
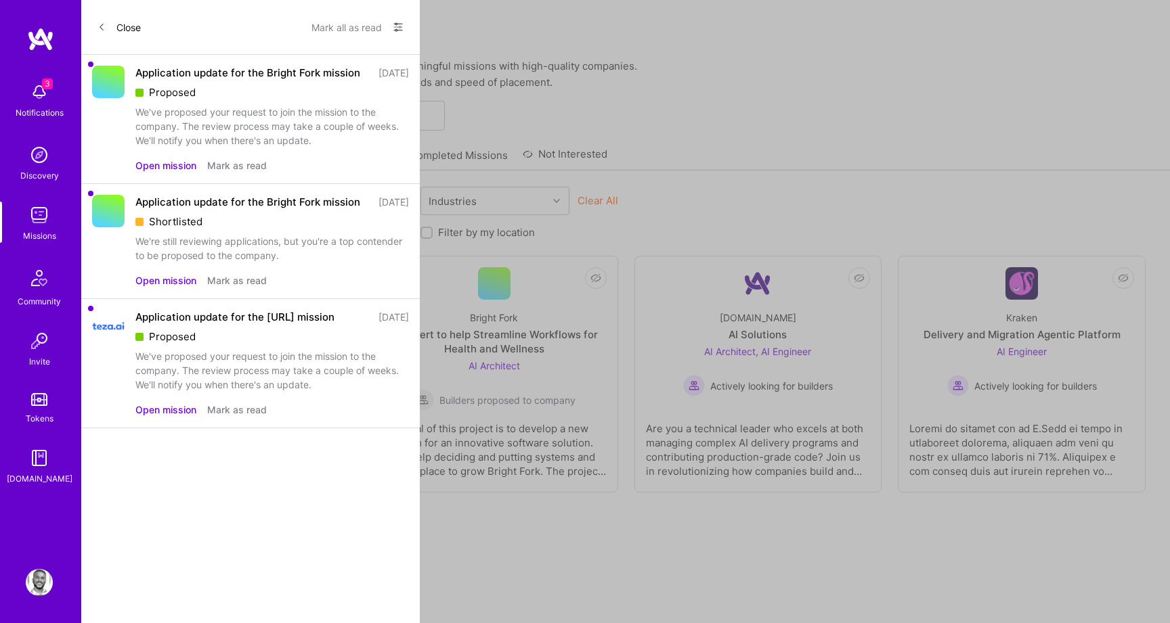
click at [681, 59] on div "3 3 Notifications Discovery Missions Community Invite Tokens A.Guide Profile Cl…" at bounding box center [585, 331] width 1170 height 663
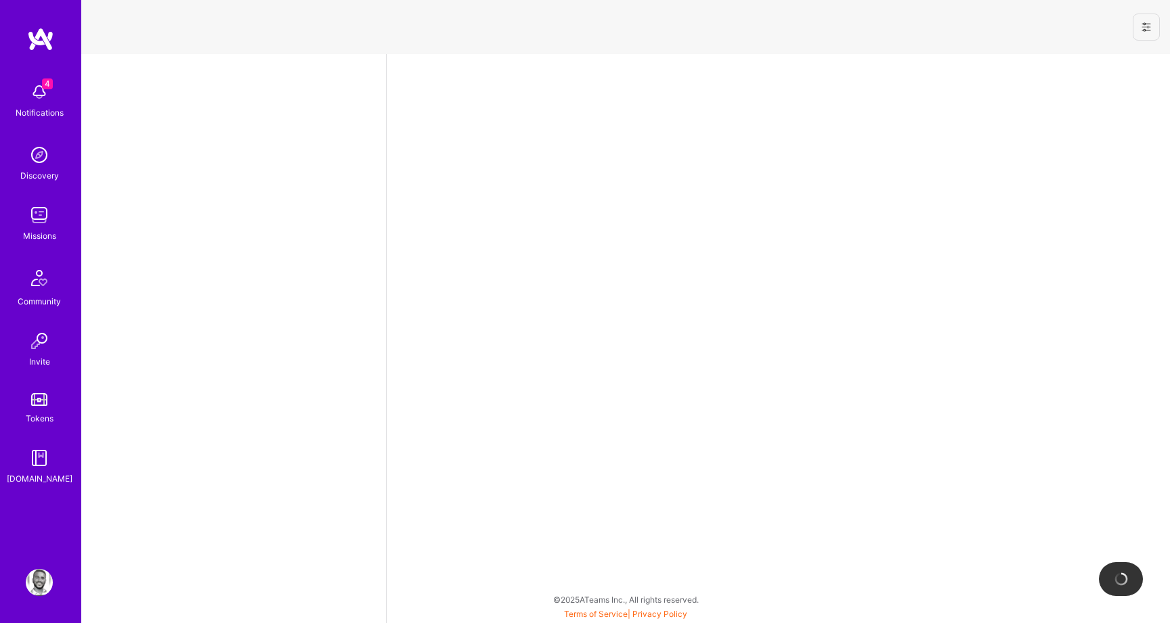
select select "US"
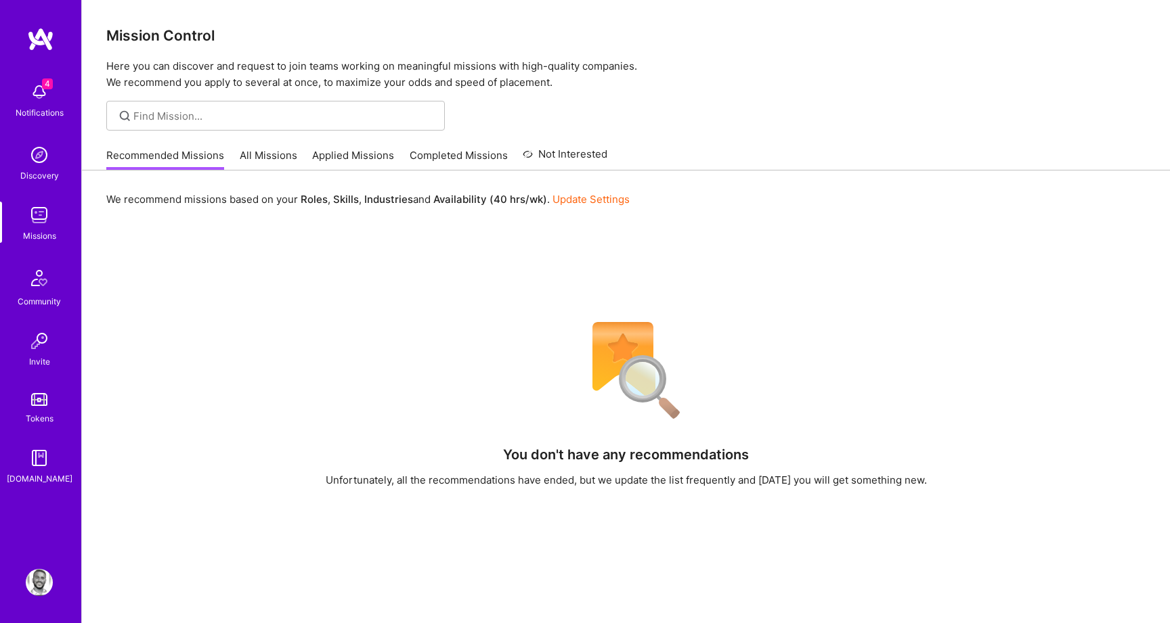
click at [52, 81] on span "4" at bounding box center [47, 84] width 11 height 11
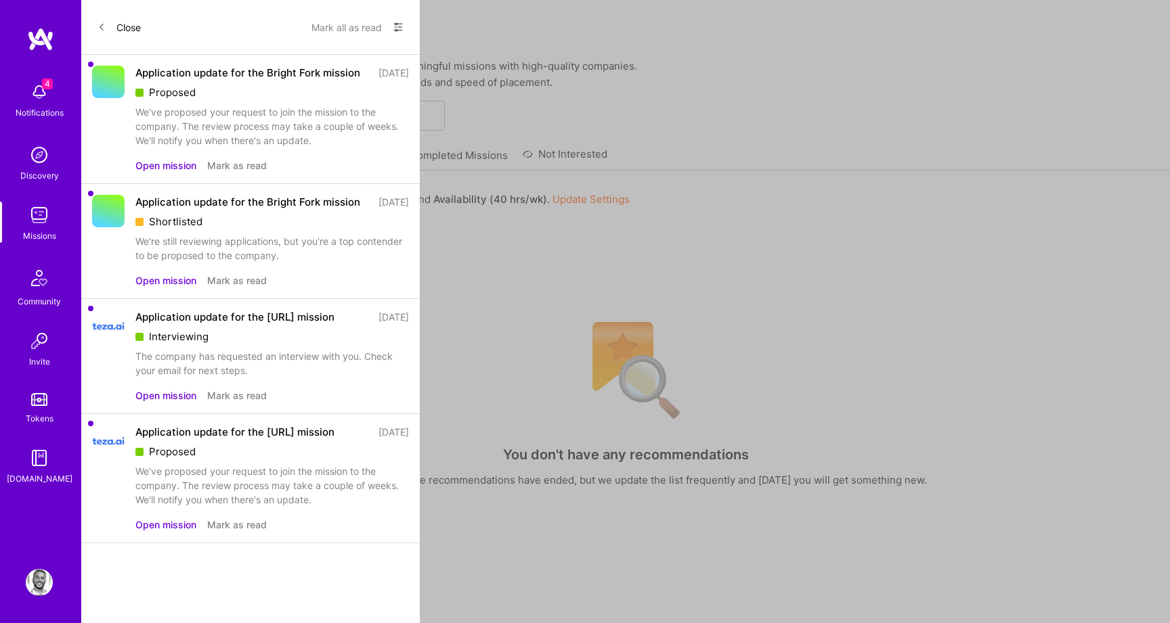
click at [510, 114] on div "4 4 Notifications Discovery Missions Community Invite Tokens A.Guide Profile Cl…" at bounding box center [585, 411] width 1170 height 822
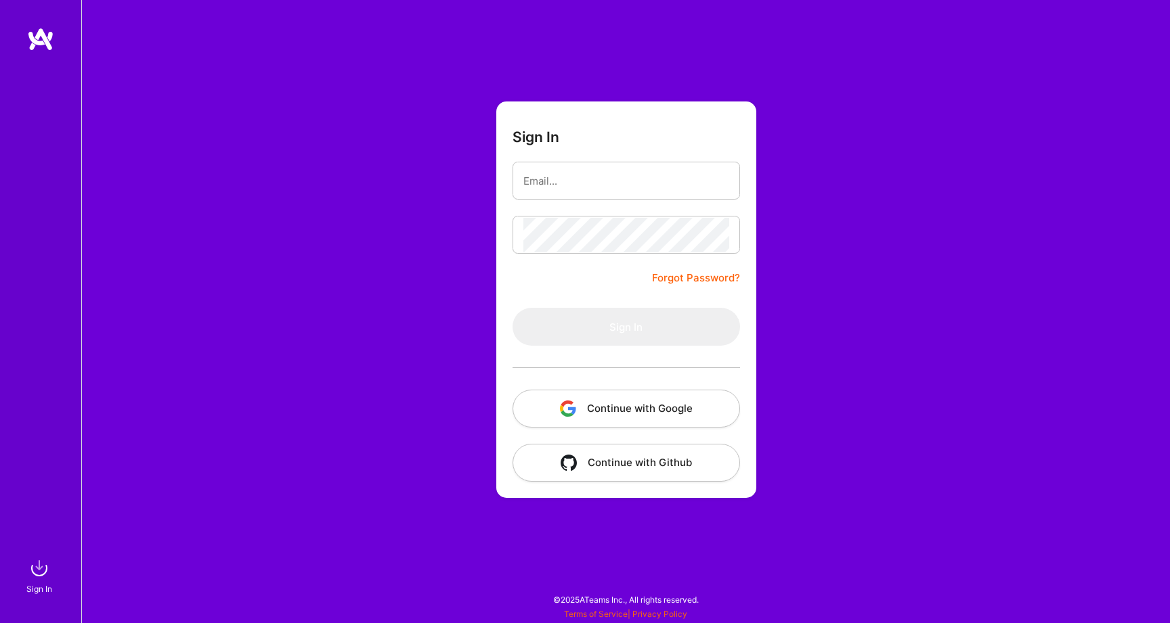
click at [643, 410] on button "Continue with Google" at bounding box center [625, 409] width 227 height 38
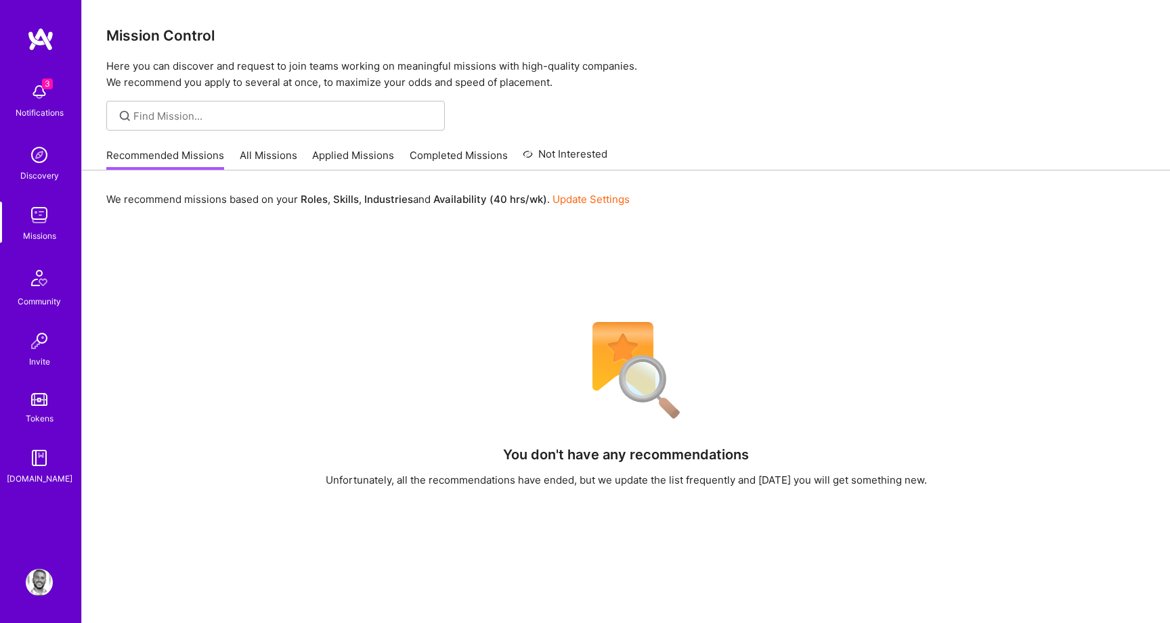
click at [250, 152] on link "All Missions" at bounding box center [269, 159] width 58 height 22
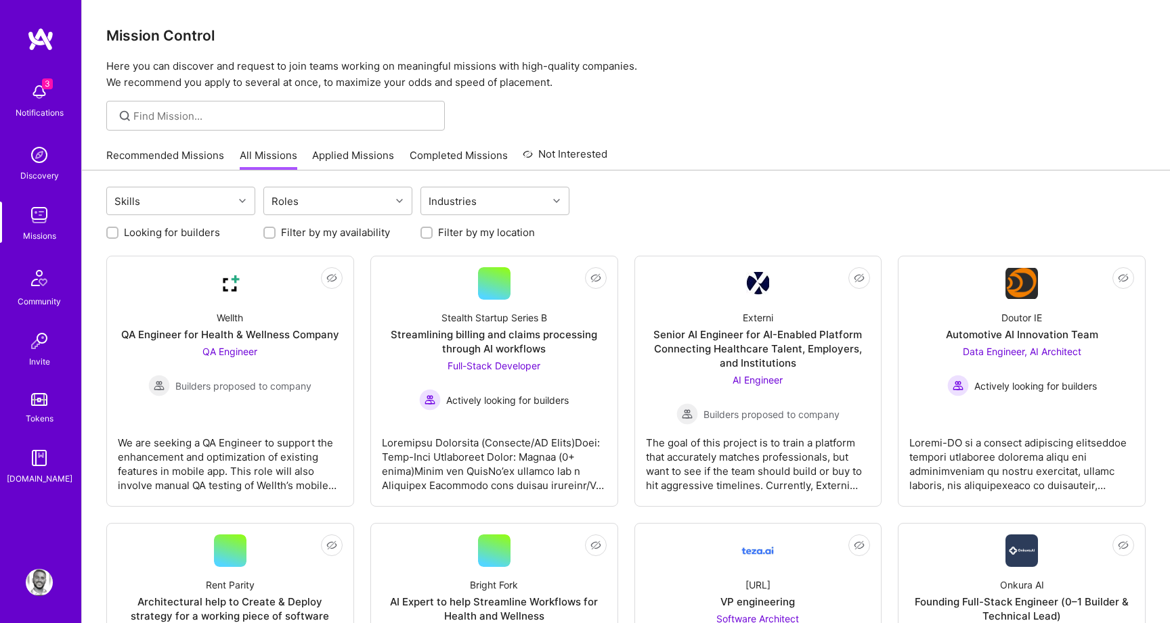
click at [636, 232] on div "Looking for builders Filter by my availability Filter by my location" at bounding box center [625, 229] width 1039 height 21
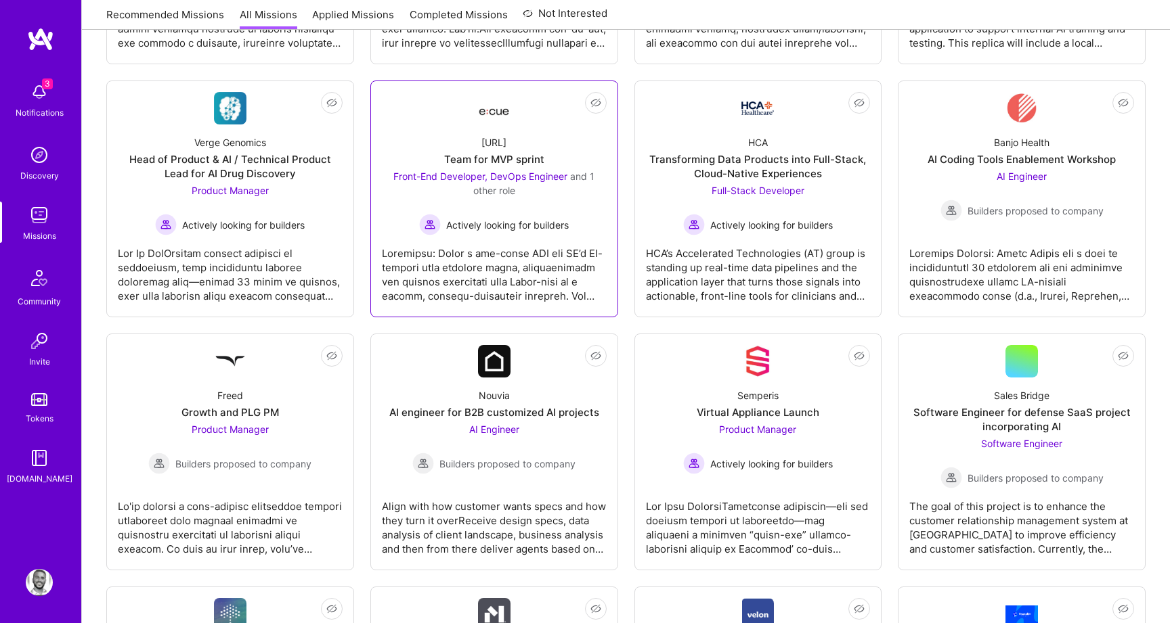
scroll to position [1471, 0]
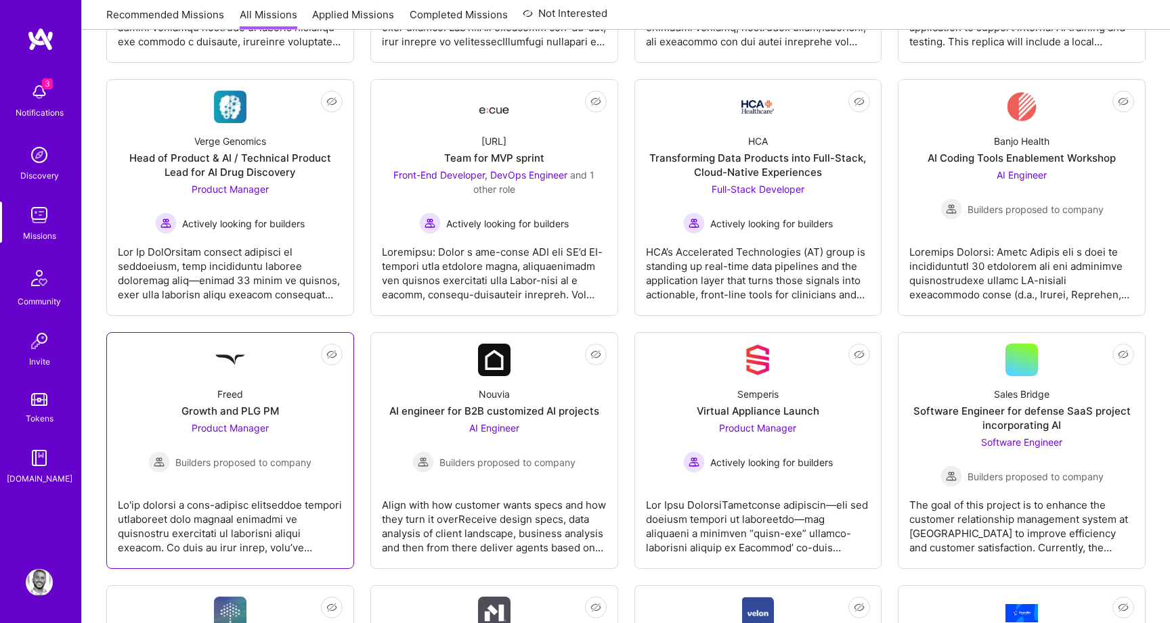
click at [230, 387] on div "Freed" at bounding box center [230, 394] width 26 height 14
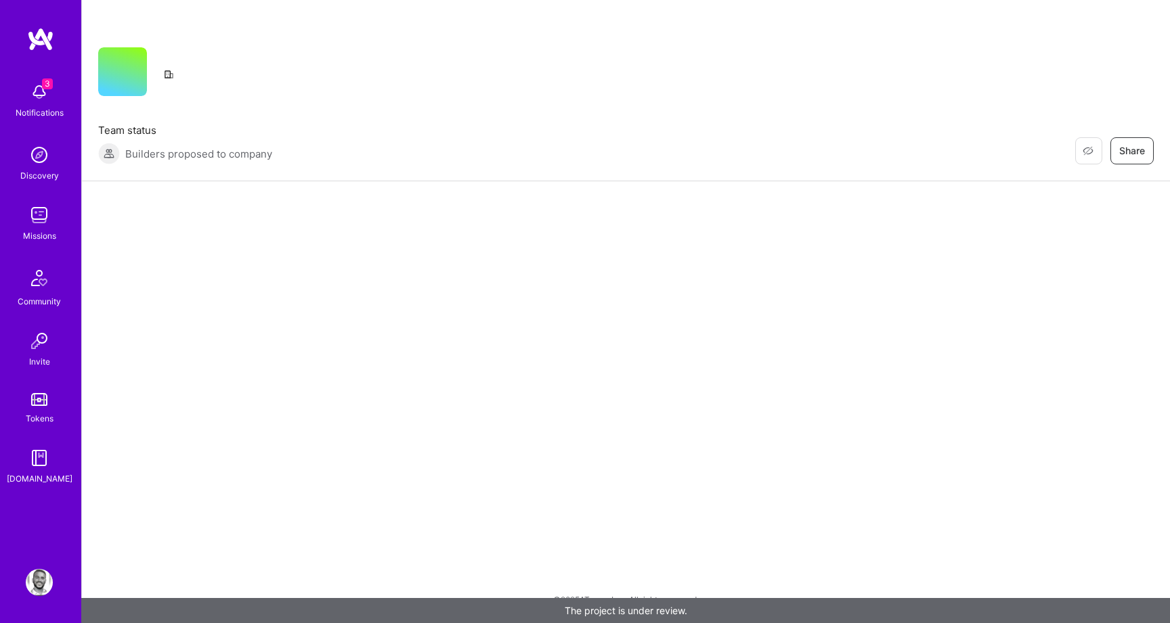
click at [290, 206] on div at bounding box center [626, 205] width 1088 height 49
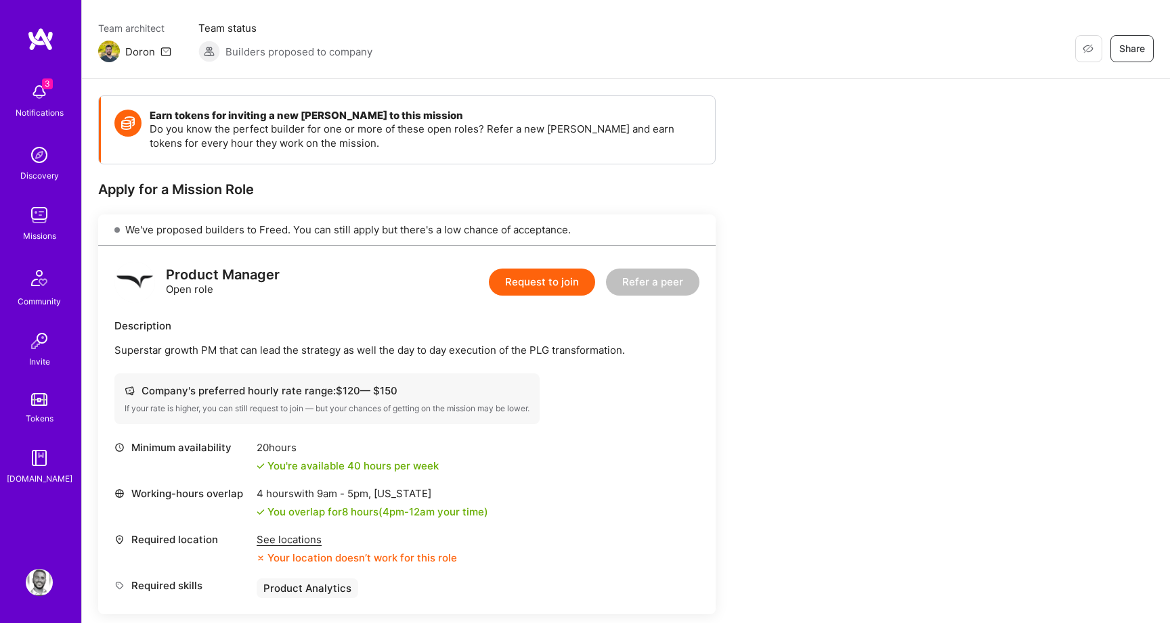
scroll to position [110, 0]
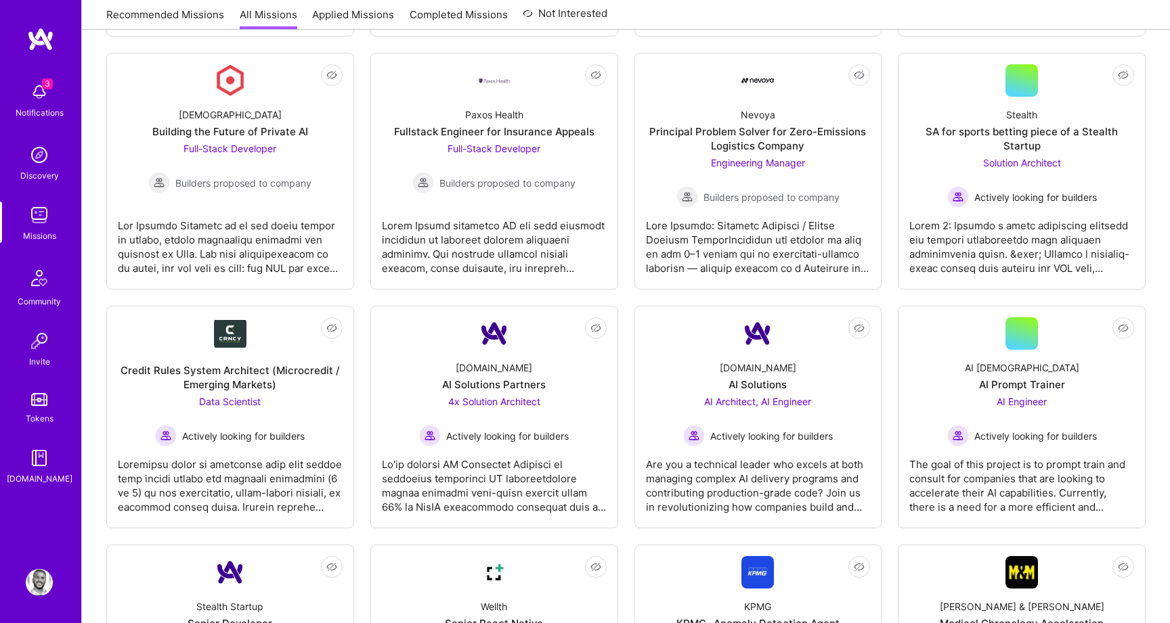
scroll to position [2429, 0]
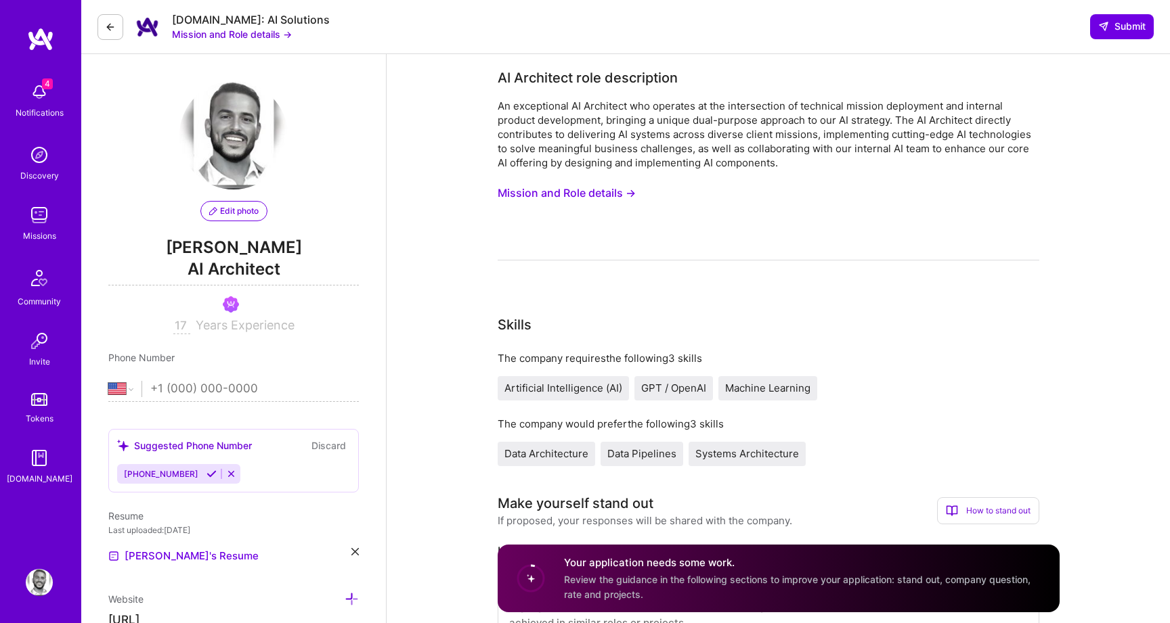
select select "US"
click at [103, 32] on button at bounding box center [110, 27] width 26 height 26
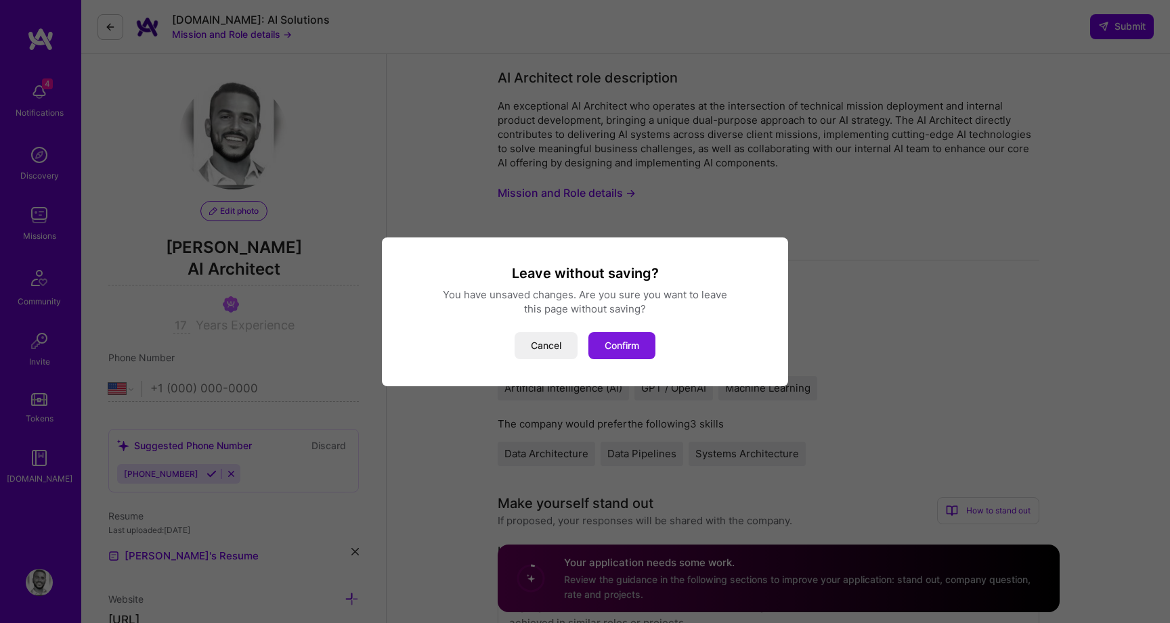
click at [609, 336] on button "Confirm" at bounding box center [621, 345] width 67 height 27
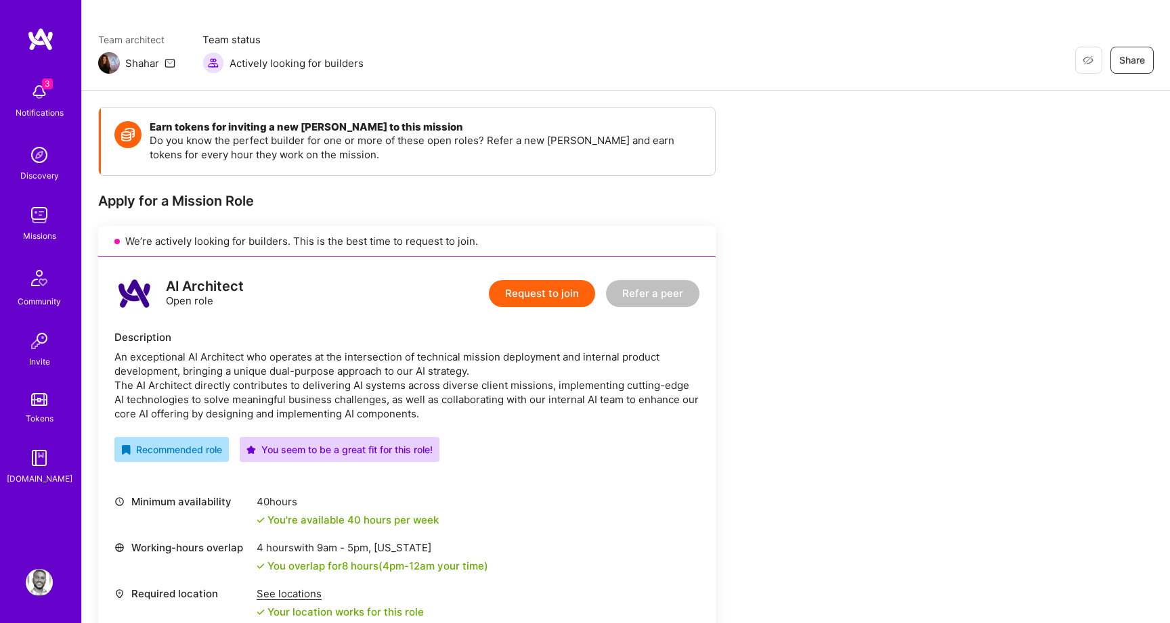
scroll to position [192, 0]
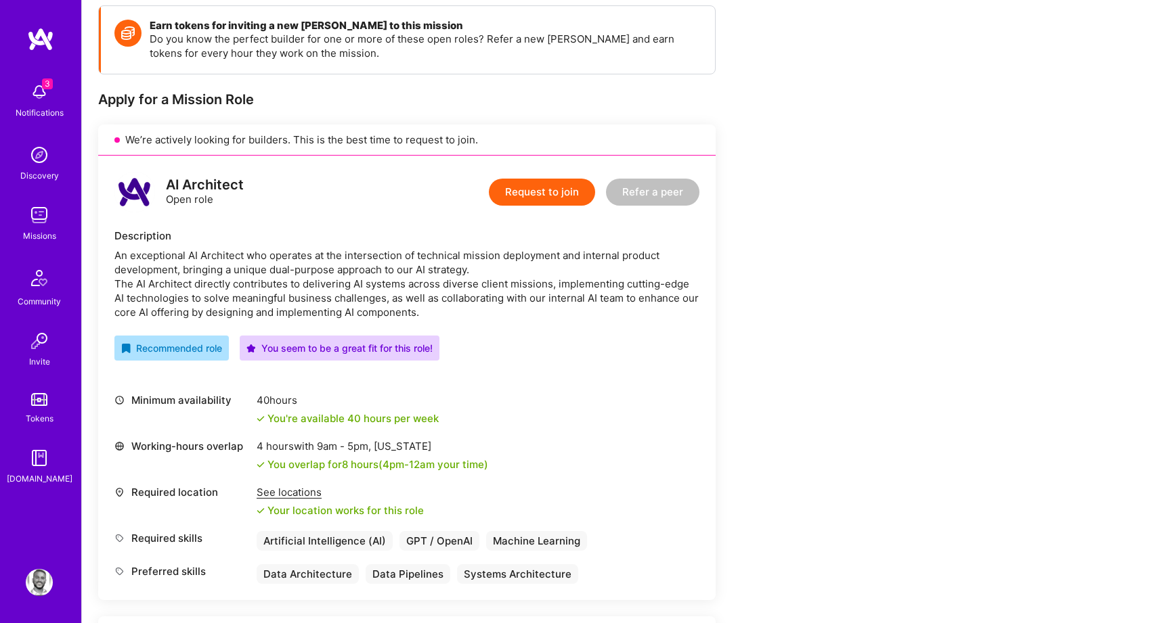
click at [40, 100] on img at bounding box center [39, 92] width 27 height 27
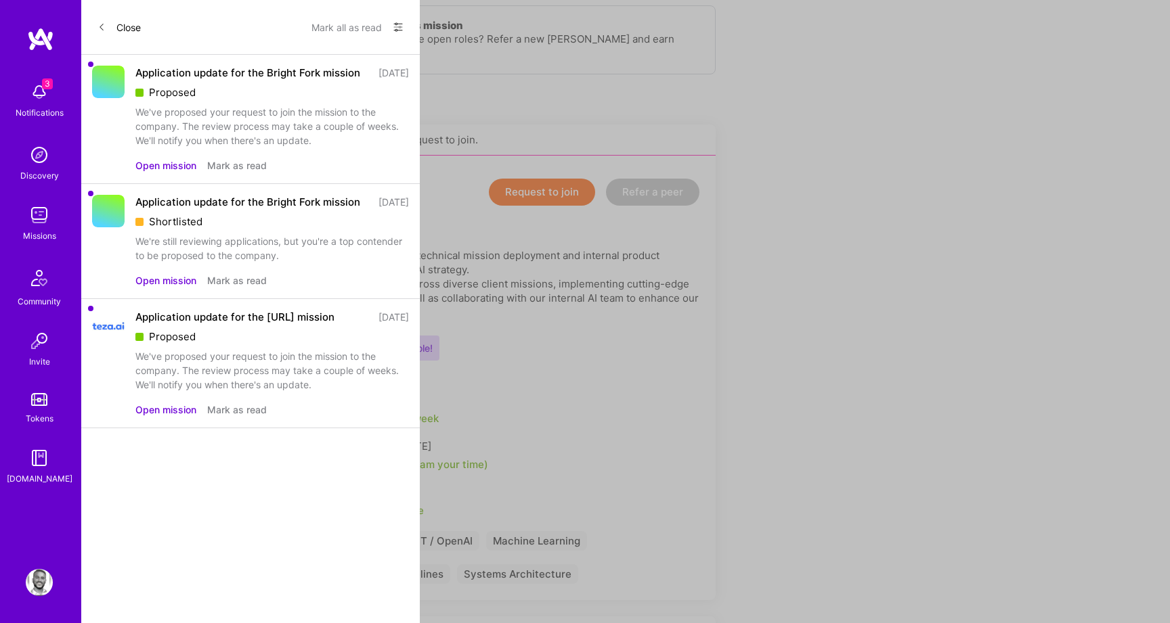
click at [116, 23] on button "Close" at bounding box center [118, 27] width 43 height 22
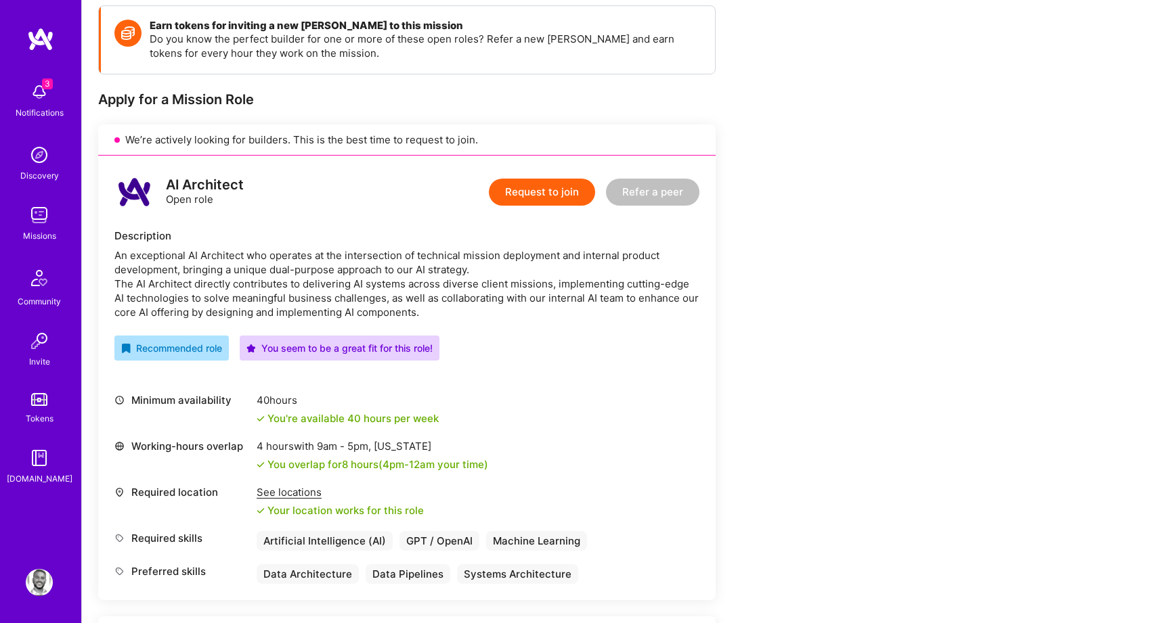
click at [24, 37] on link at bounding box center [40, 39] width 81 height 24
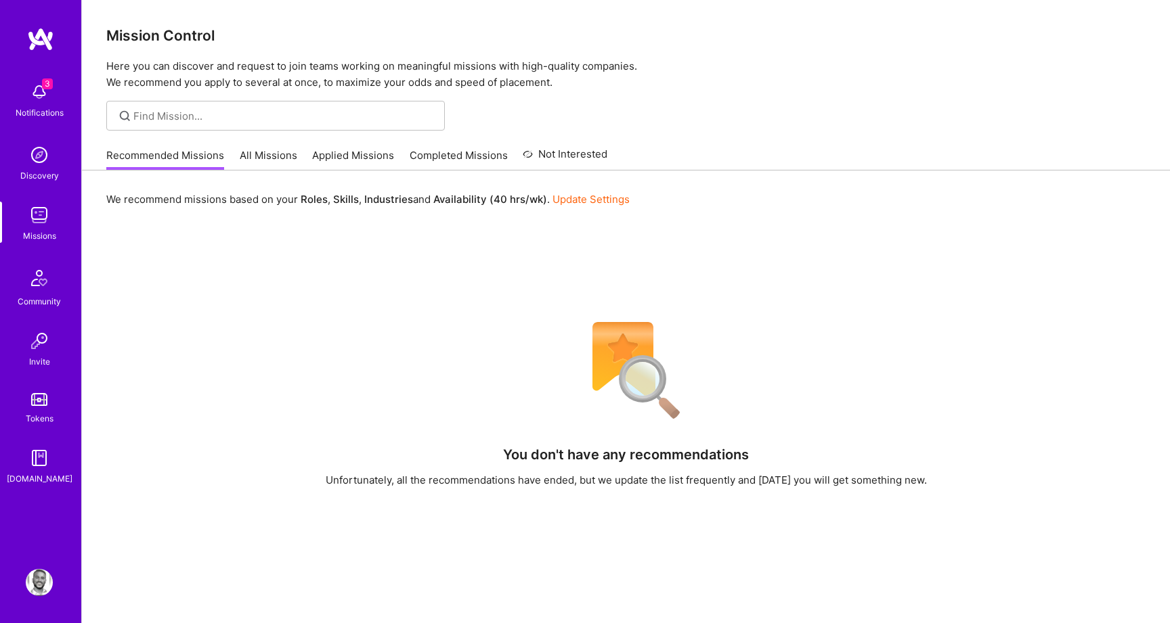
click at [673, 181] on div "We recommend missions based on your Roles , Skills , Industries and Availabilit…" at bounding box center [626, 500] width 1088 height 658
click at [248, 157] on link "All Missions" at bounding box center [269, 159] width 58 height 22
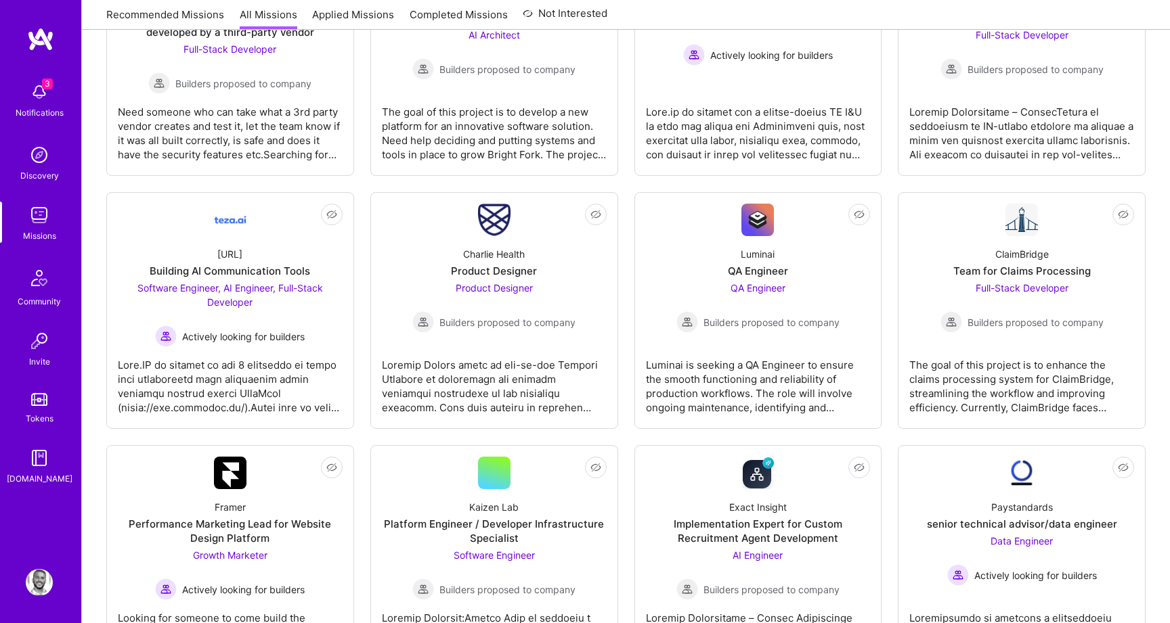
scroll to position [613, 0]
